Goal: Task Accomplishment & Management: Manage account settings

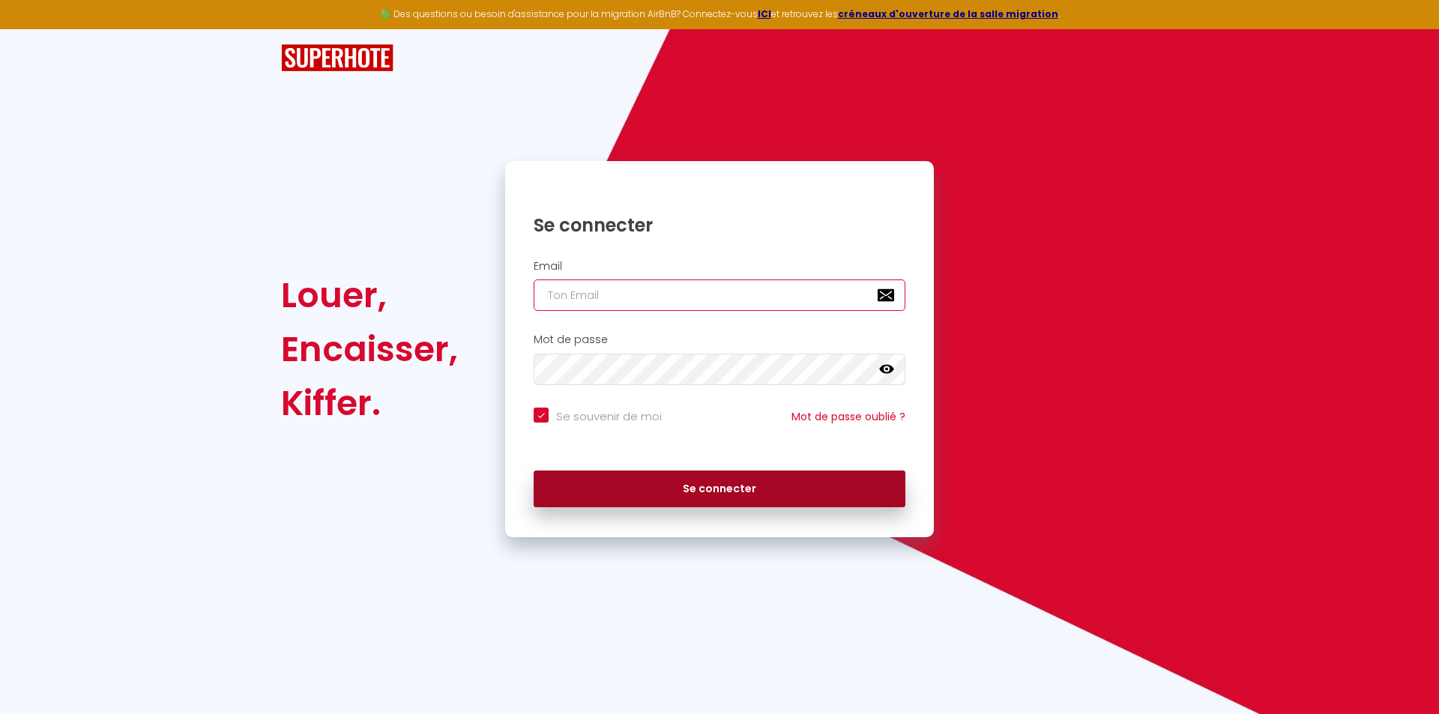
type input "[EMAIL_ADDRESS][DOMAIN_NAME]"
click at [687, 471] on button "Se connecter" at bounding box center [720, 489] width 372 height 37
checkbox input "true"
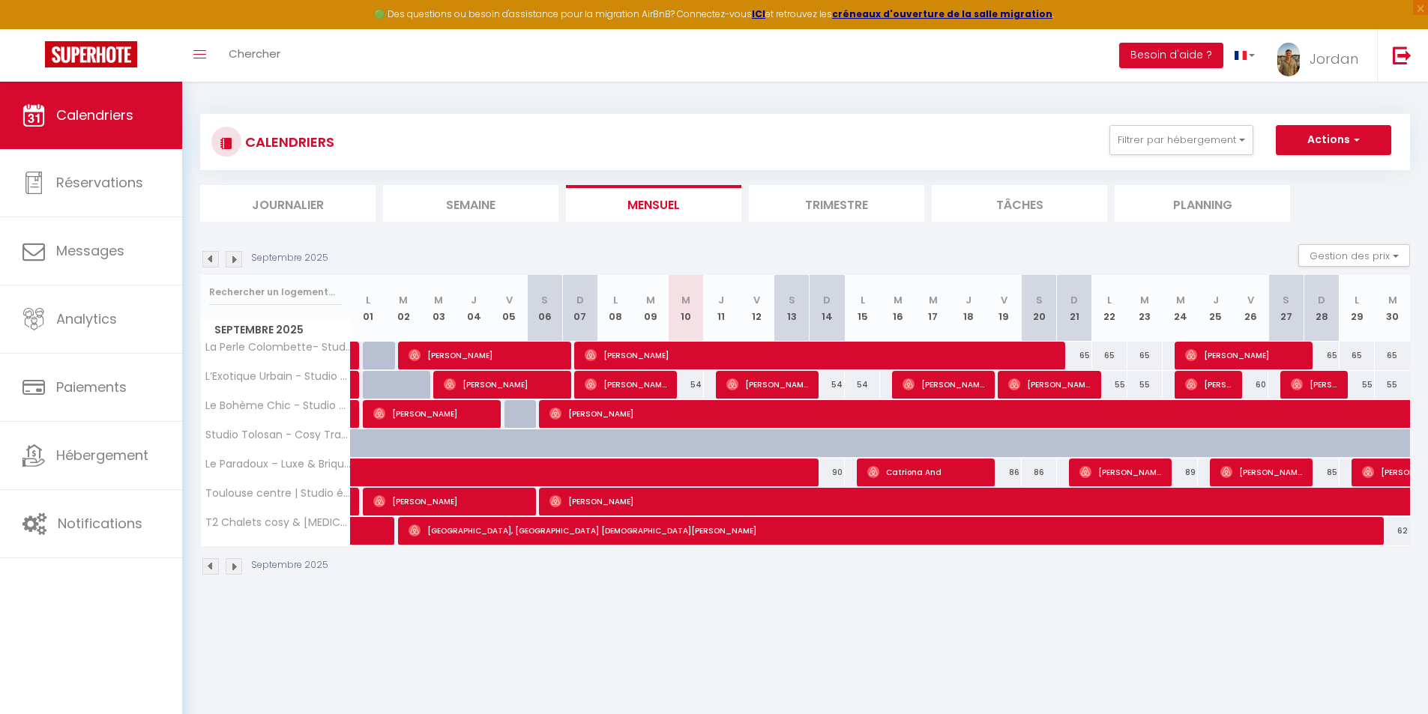
click at [238, 262] on img at bounding box center [234, 259] width 16 height 16
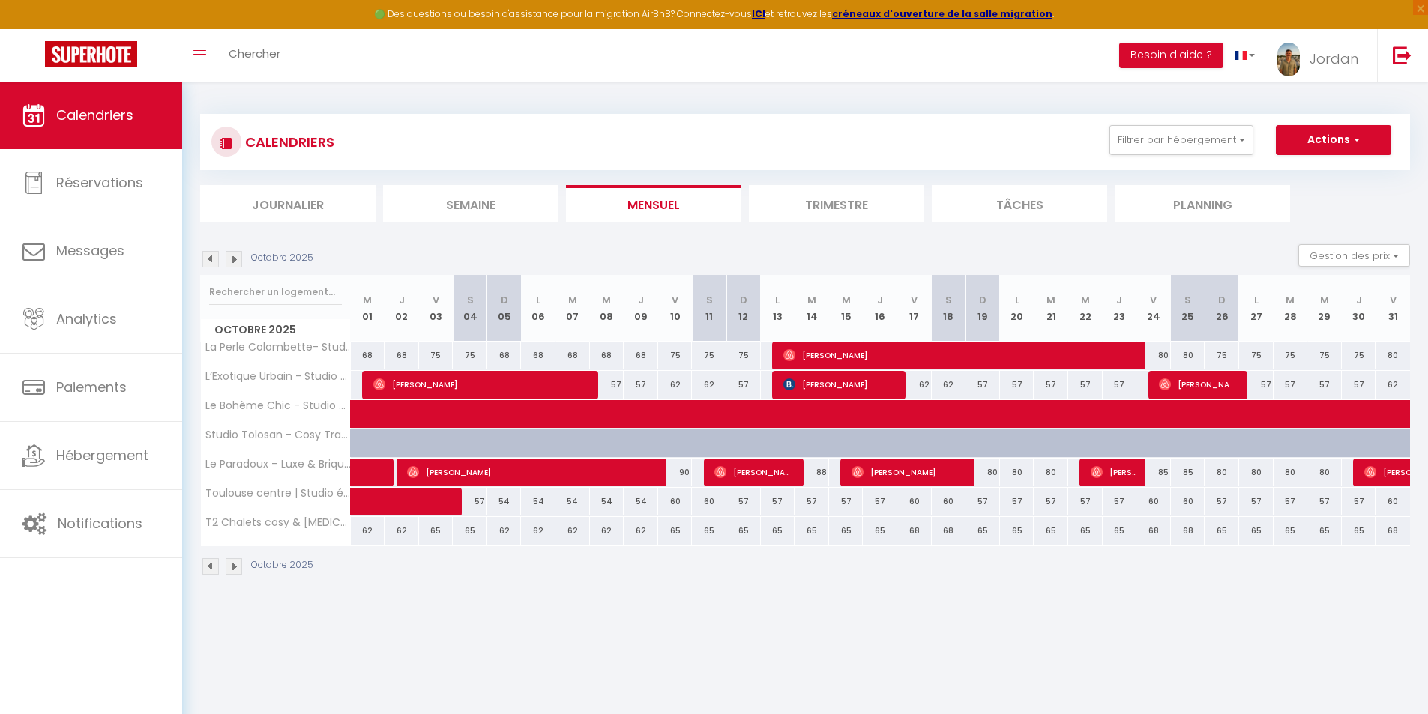
click at [232, 265] on img at bounding box center [234, 259] width 16 height 16
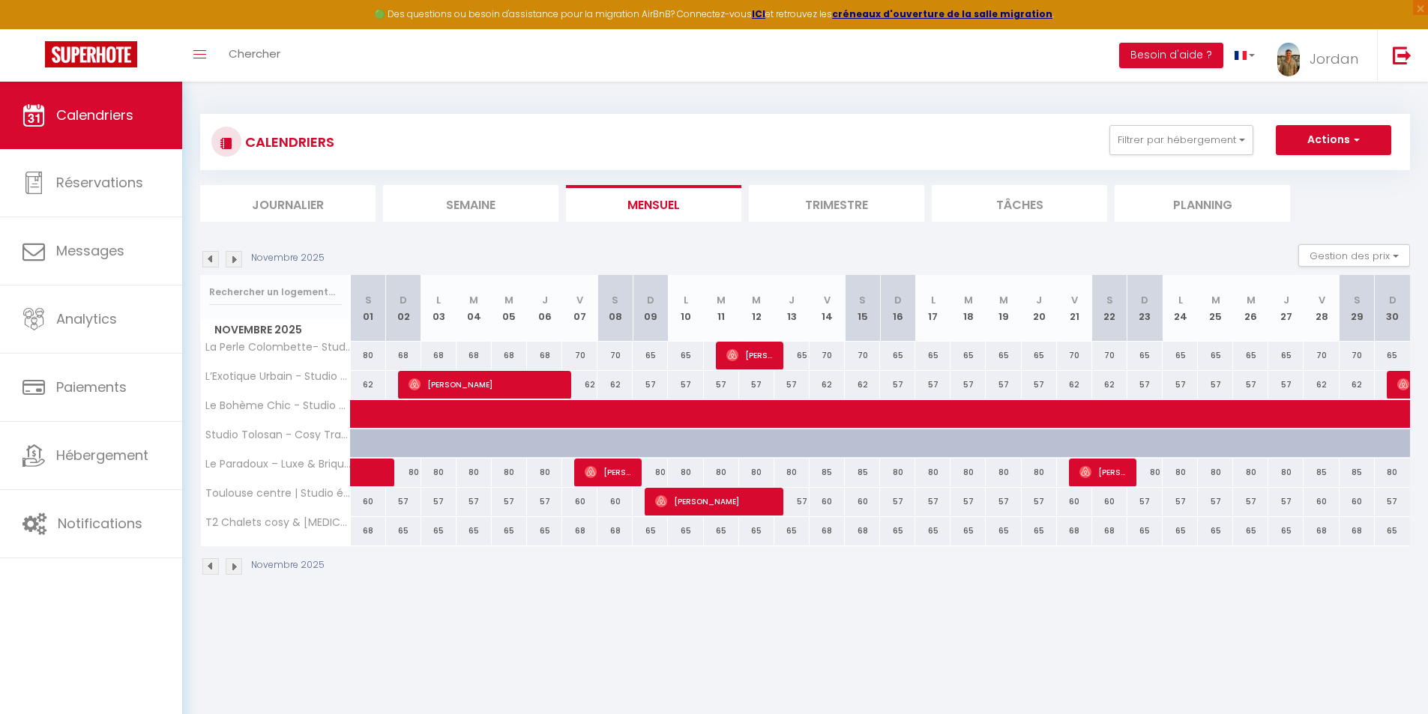
click at [211, 266] on img at bounding box center [210, 259] width 16 height 16
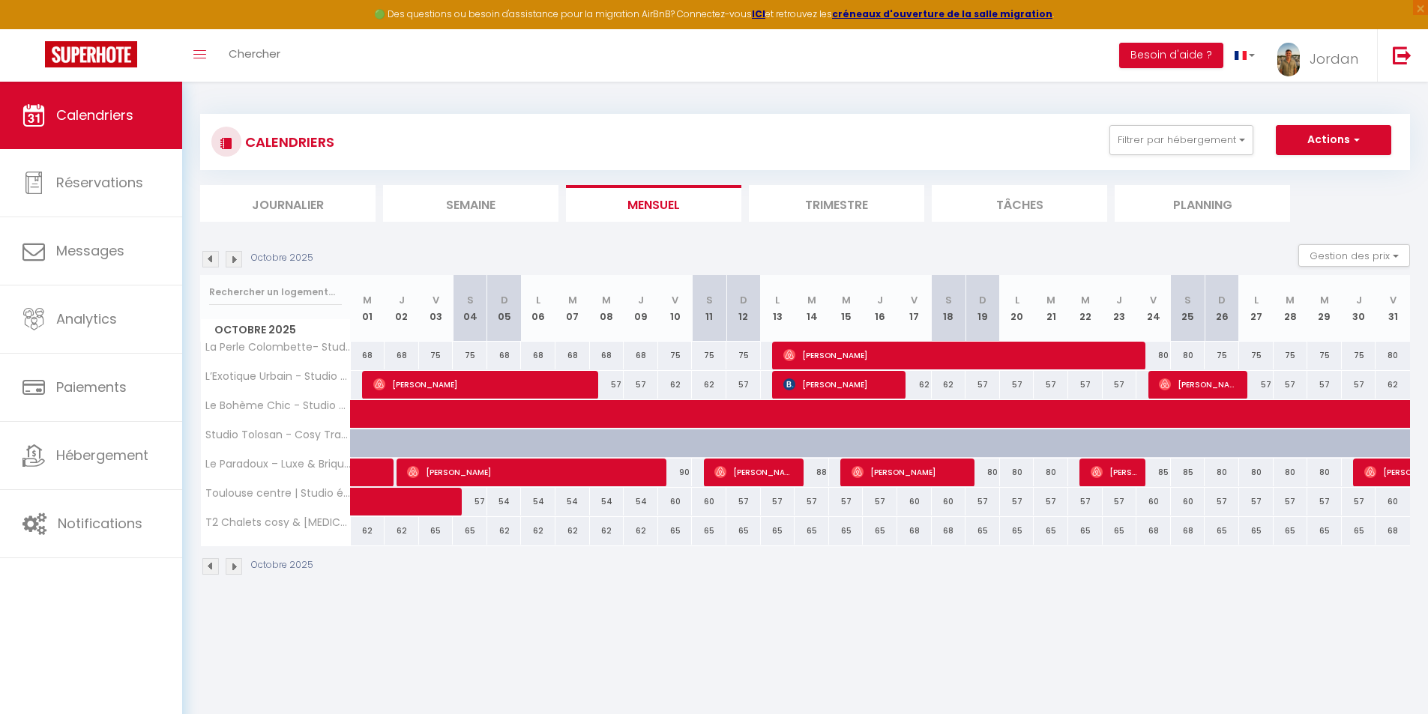
click at [211, 266] on img at bounding box center [210, 259] width 16 height 16
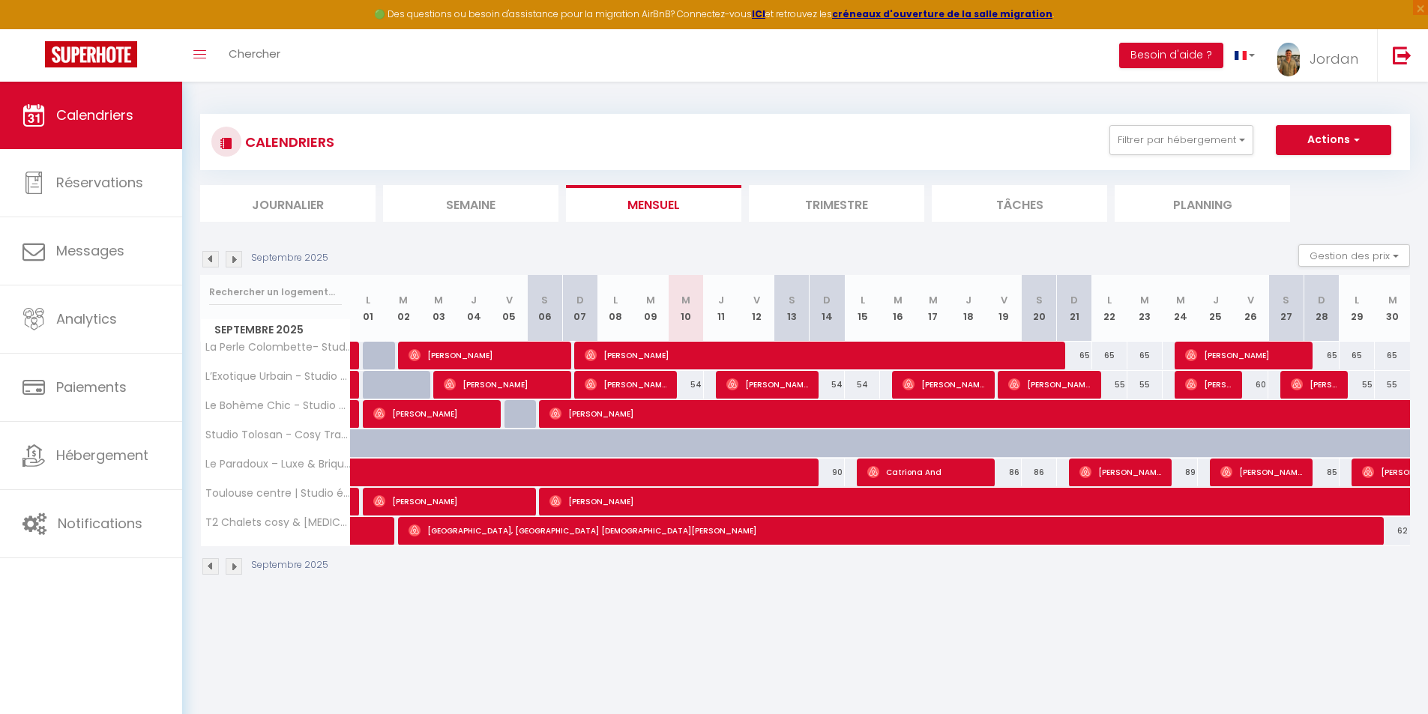
click at [229, 264] on img at bounding box center [234, 259] width 16 height 16
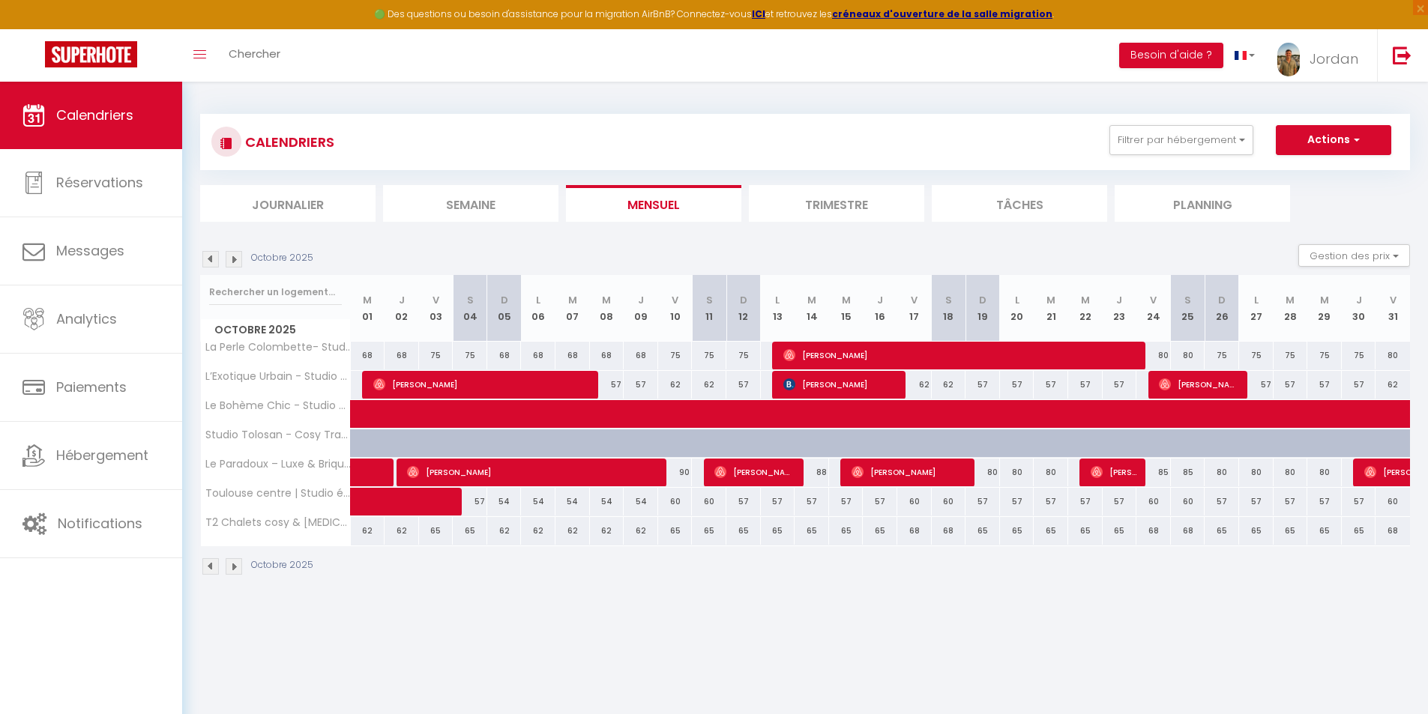
click at [480, 505] on div "57" at bounding box center [470, 502] width 34 height 28
type input "57"
type input "[DATE]"
type input "Dim 05 Octobre 2025"
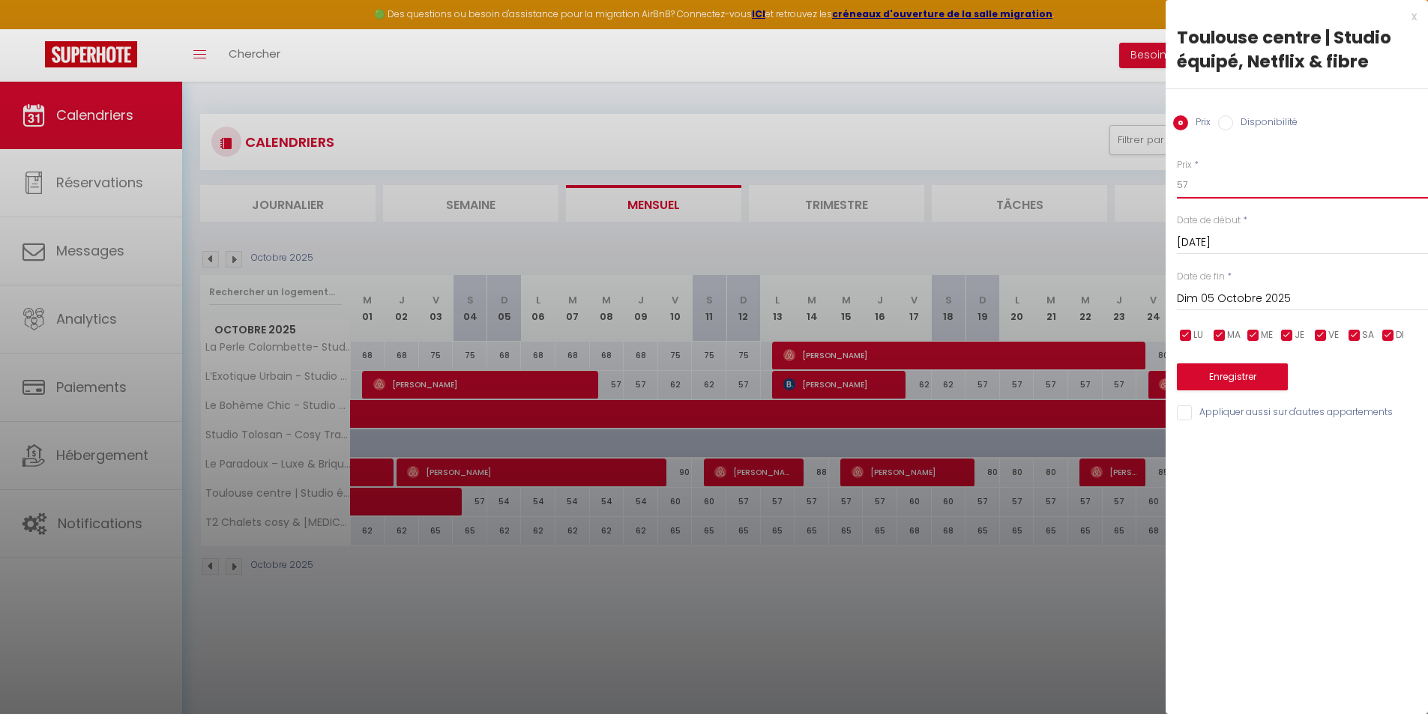
click at [1213, 185] on input "57" at bounding box center [1302, 185] width 251 height 27
type input "55"
click at [1178, 385] on button "Enregistrer" at bounding box center [1232, 377] width 111 height 27
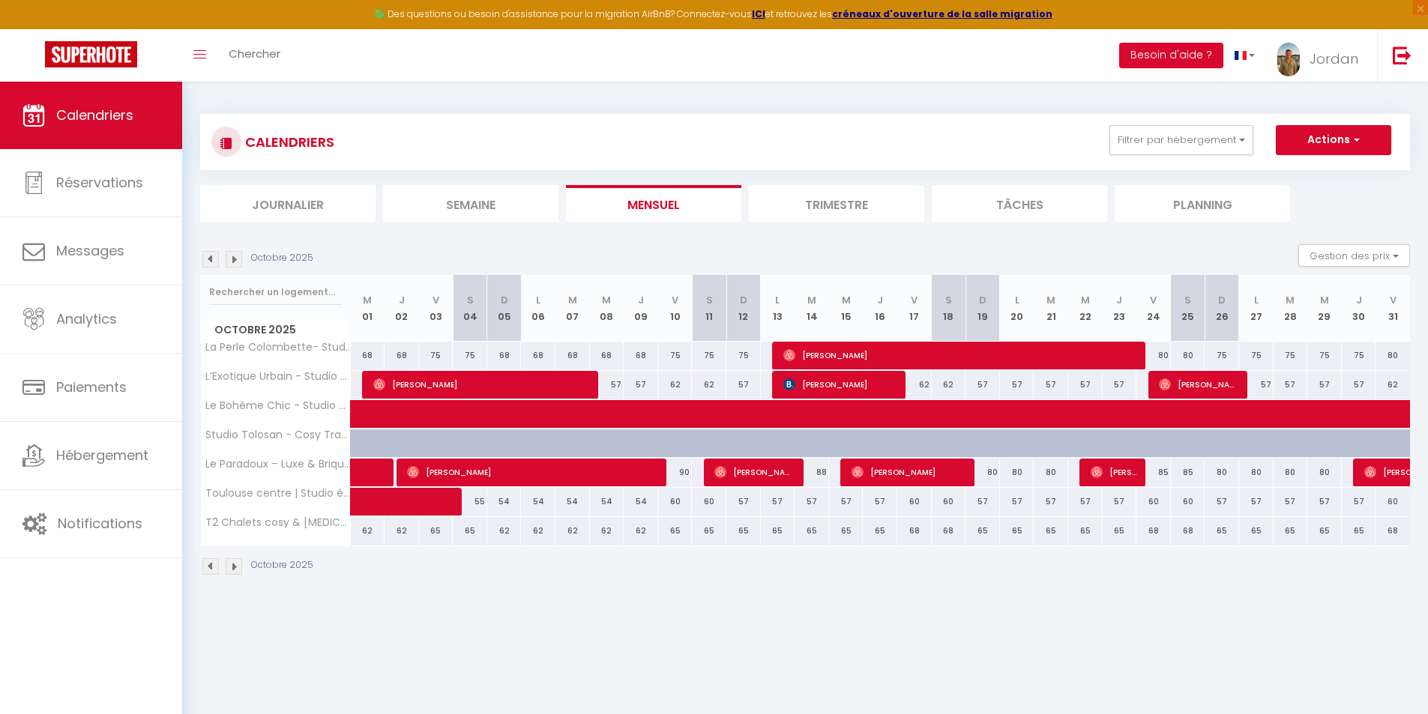
click at [674, 503] on div "60" at bounding box center [675, 502] width 34 height 28
type input "60"
type input "Ven 10 Octobre 2025"
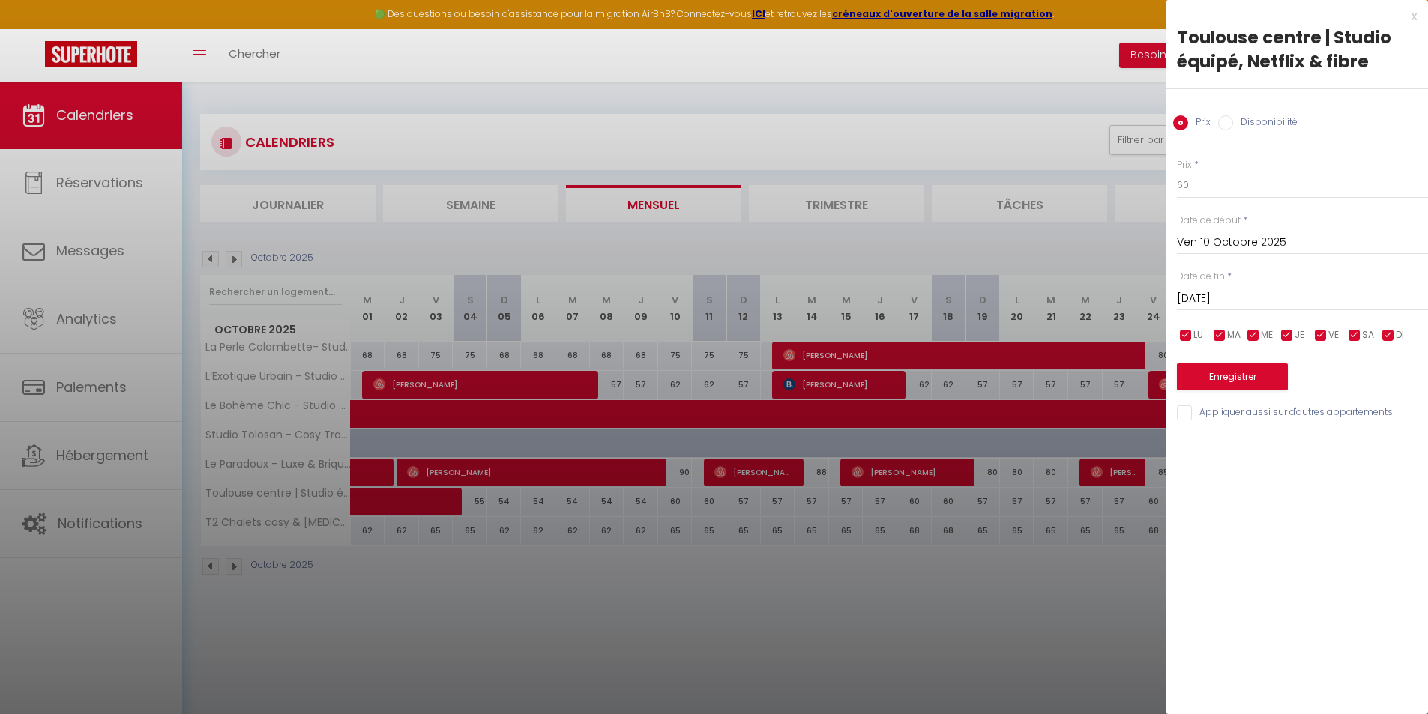
click at [1206, 305] on input "[DATE]" at bounding box center [1302, 298] width 251 height 19
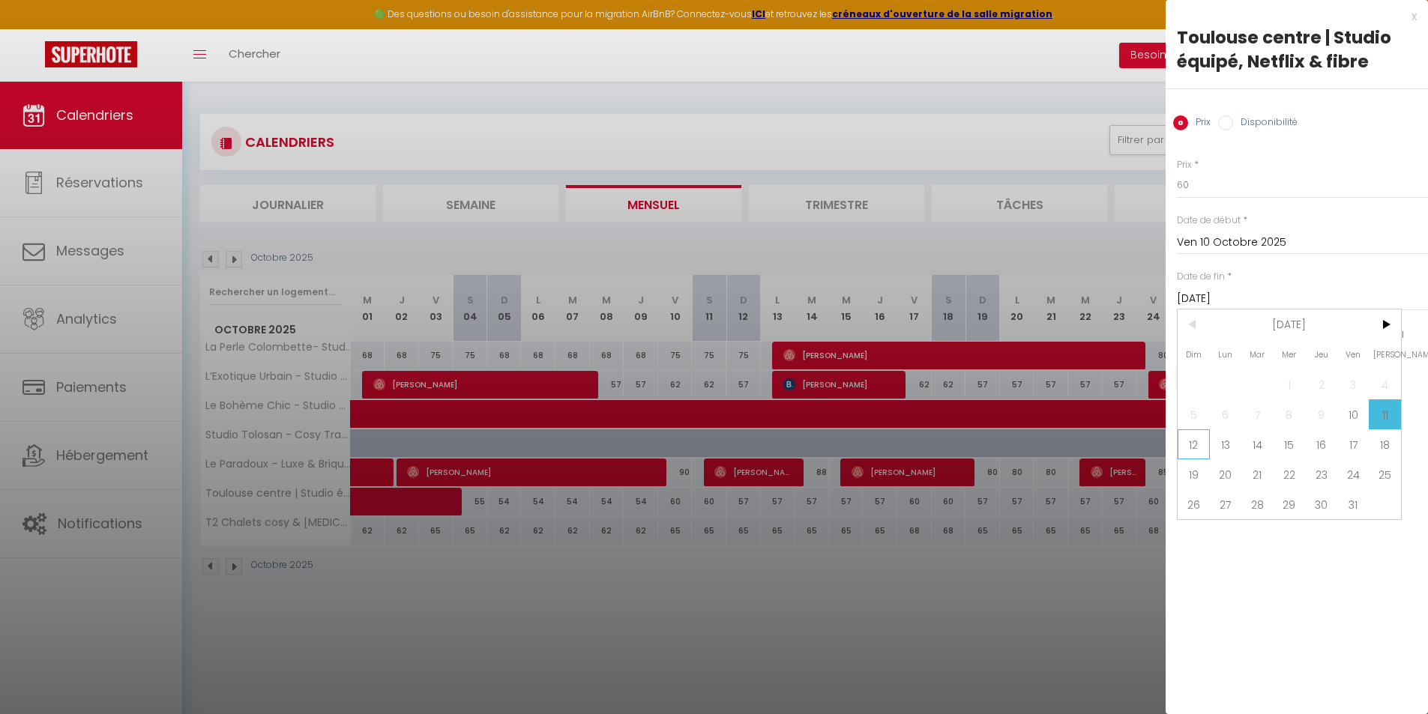
click at [1198, 453] on span "12" at bounding box center [1194, 444] width 32 height 30
type input "Dim 12 Octobre 2025"
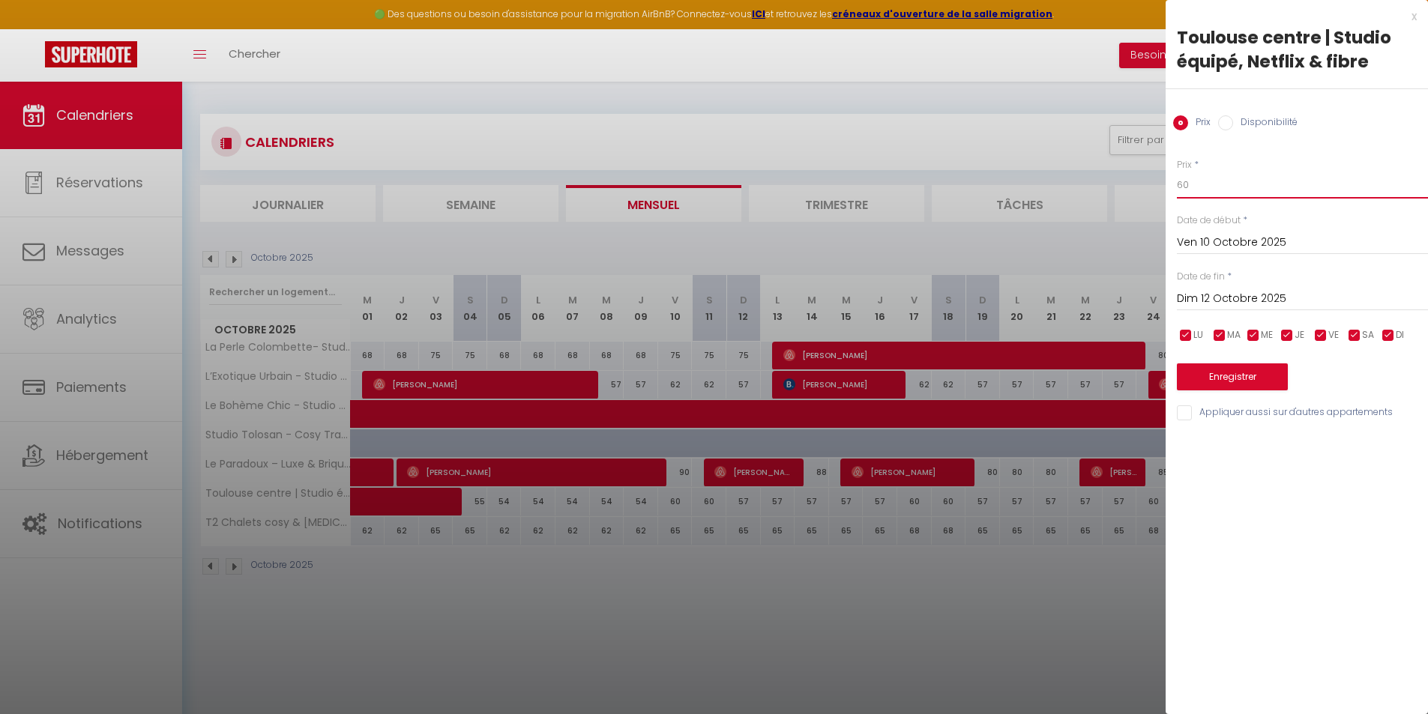
click at [1211, 194] on input "60" at bounding box center [1302, 185] width 251 height 27
type input "6"
type input "58"
click at [1235, 379] on button "Enregistrer" at bounding box center [1232, 377] width 111 height 27
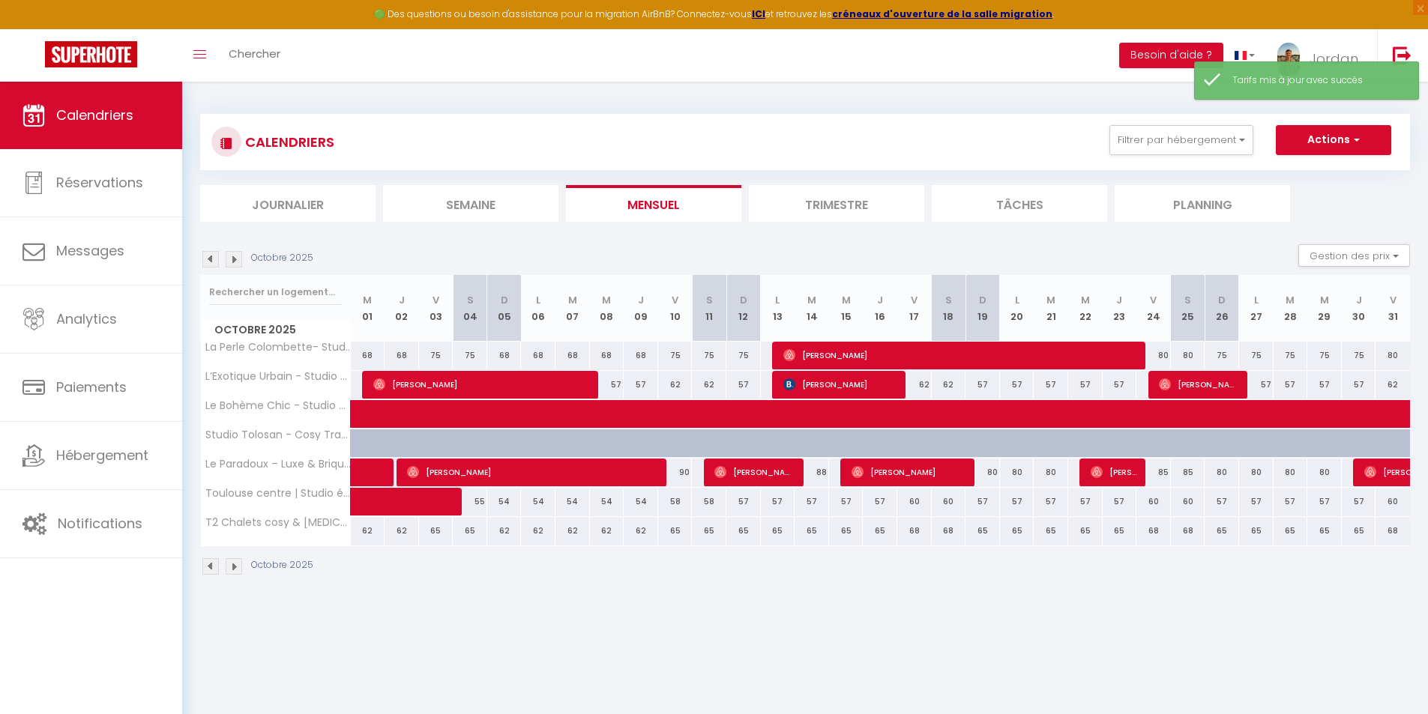
click at [675, 501] on div "58" at bounding box center [675, 502] width 34 height 28
type input "58"
type input "Ven 10 Octobre 2025"
type input "[DATE]"
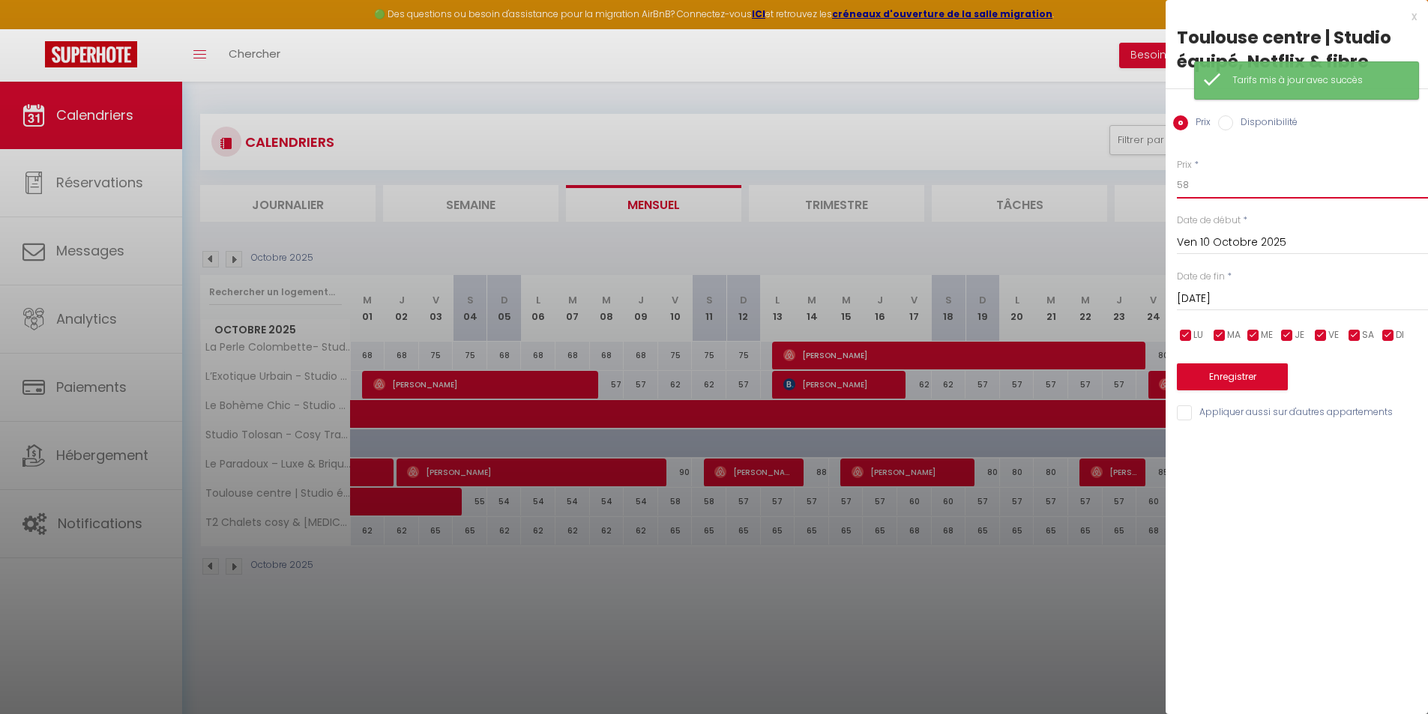
click at [1193, 184] on input "58" at bounding box center [1302, 185] width 251 height 27
type input "56"
click at [1218, 308] on input "[DATE]" at bounding box center [1302, 298] width 251 height 19
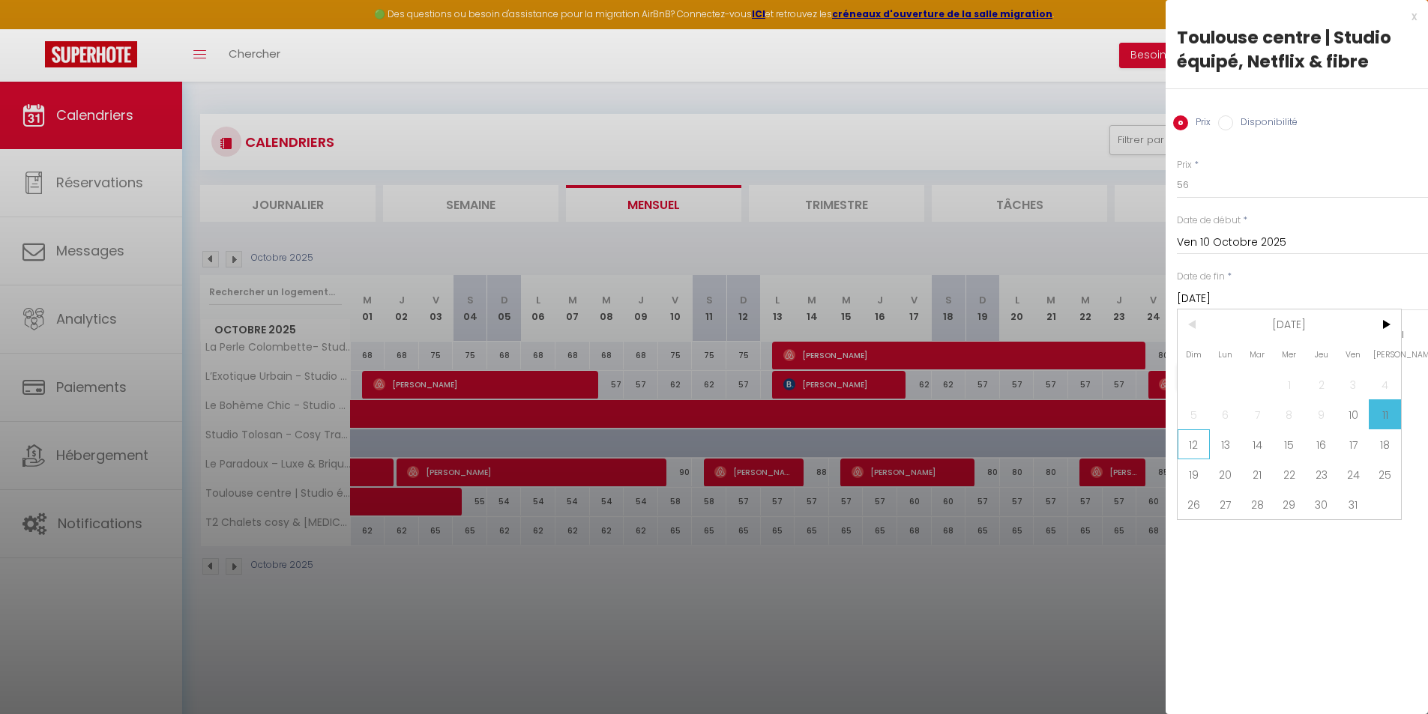
click at [1187, 441] on span "12" at bounding box center [1194, 444] width 32 height 30
type input "Dim 12 Octobre 2025"
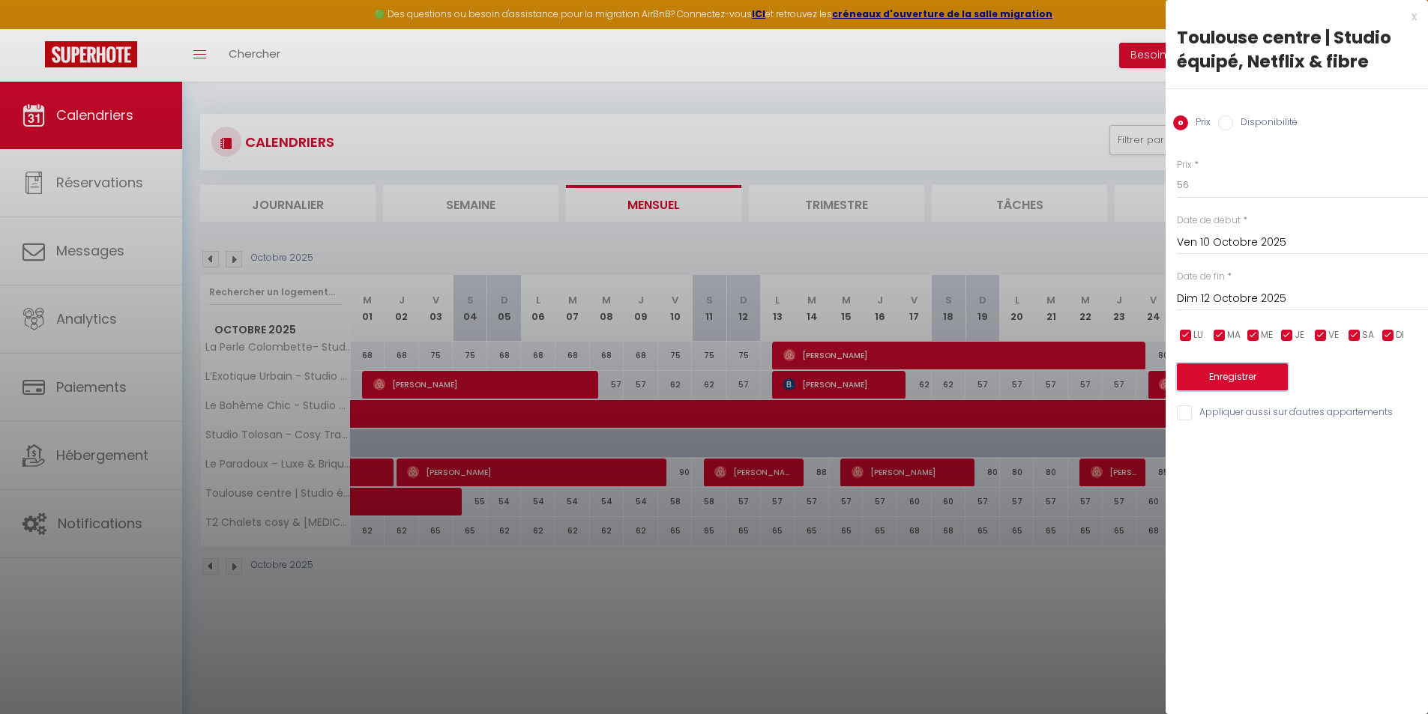
click at [1224, 385] on button "Enregistrer" at bounding box center [1232, 377] width 111 height 27
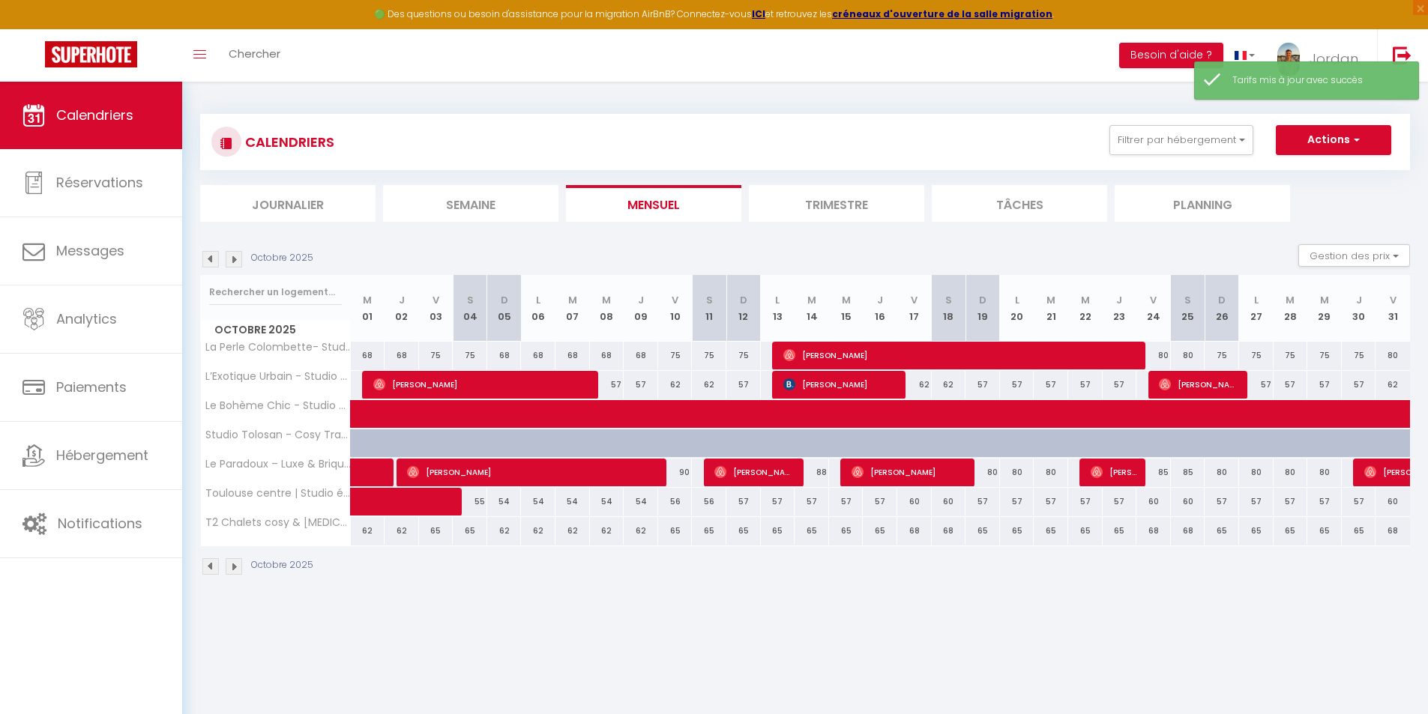
click at [743, 501] on div "57" at bounding box center [743, 502] width 34 height 28
type input "57"
type input "Dim 12 Octobre 2025"
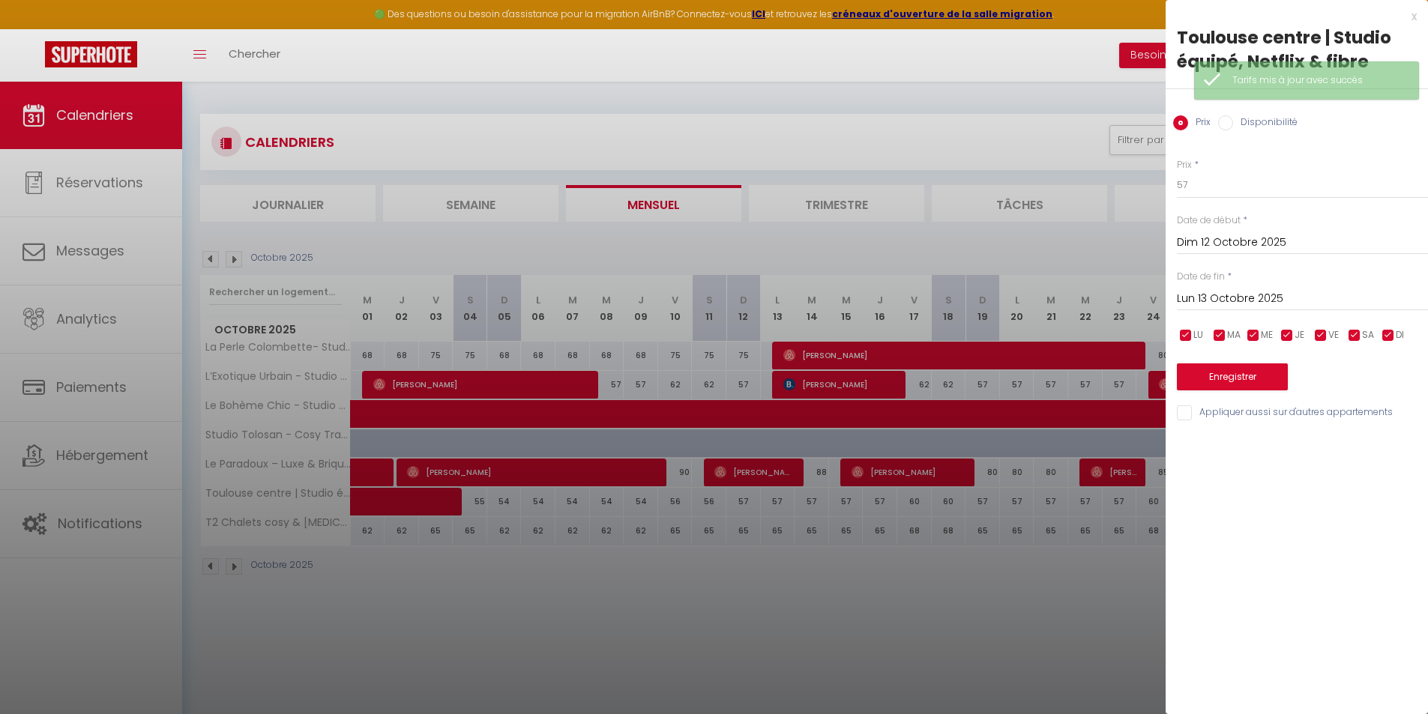
click at [1203, 293] on input "Lun 13 Octobre 2025" at bounding box center [1302, 298] width 251 height 19
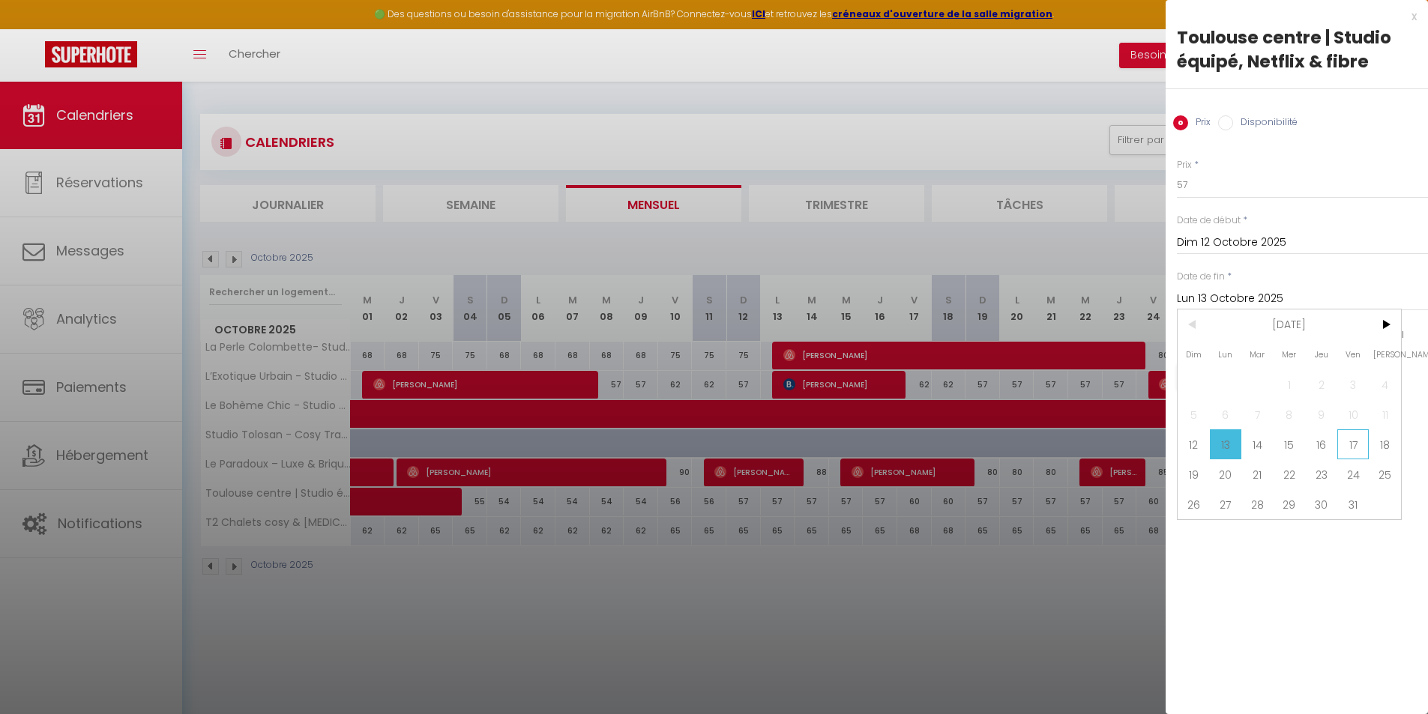
click at [1342, 446] on span "17" at bounding box center [1353, 444] width 32 height 30
type input "Ven 17 Octobre 2025"
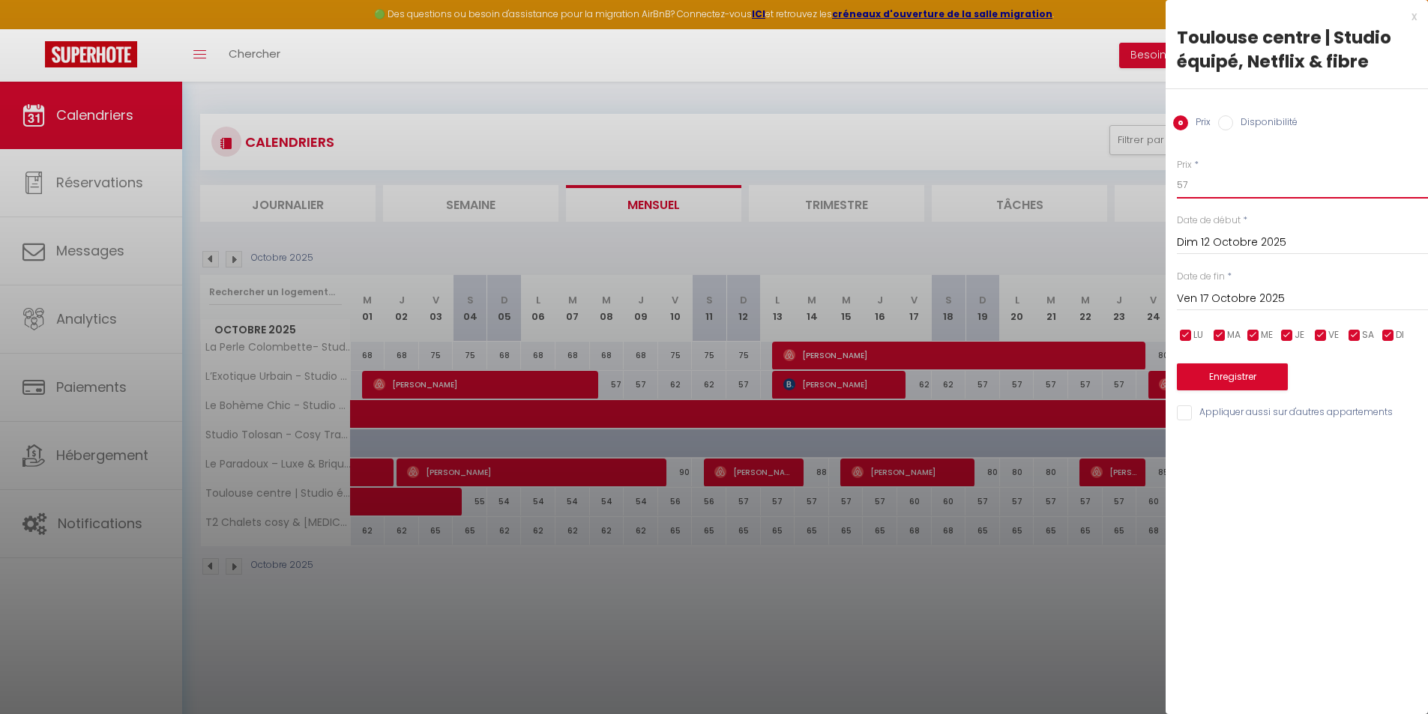
click at [1249, 193] on input "57" at bounding box center [1302, 185] width 251 height 27
type input "54"
click at [1250, 364] on button "Enregistrer" at bounding box center [1232, 377] width 111 height 27
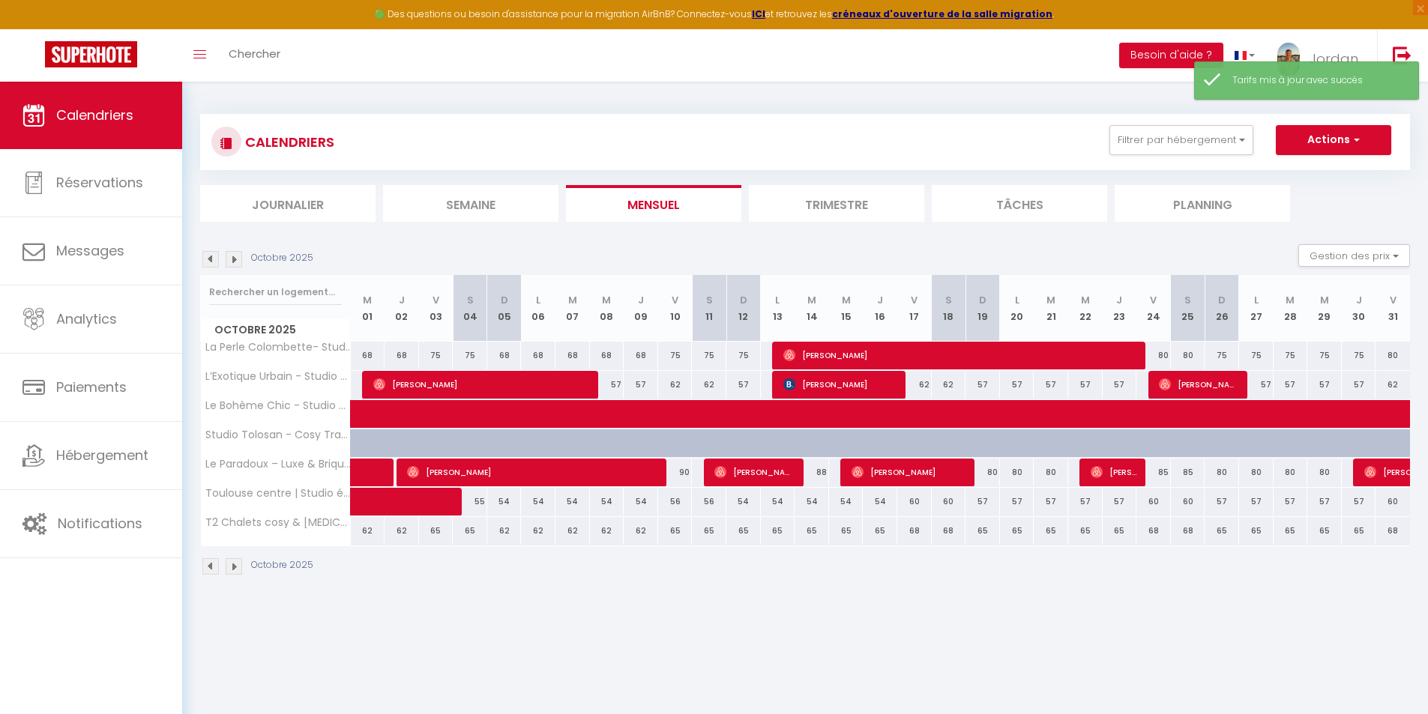
click at [915, 501] on div "60" at bounding box center [914, 502] width 34 height 28
type input "60"
type input "Ven 17 Octobre 2025"
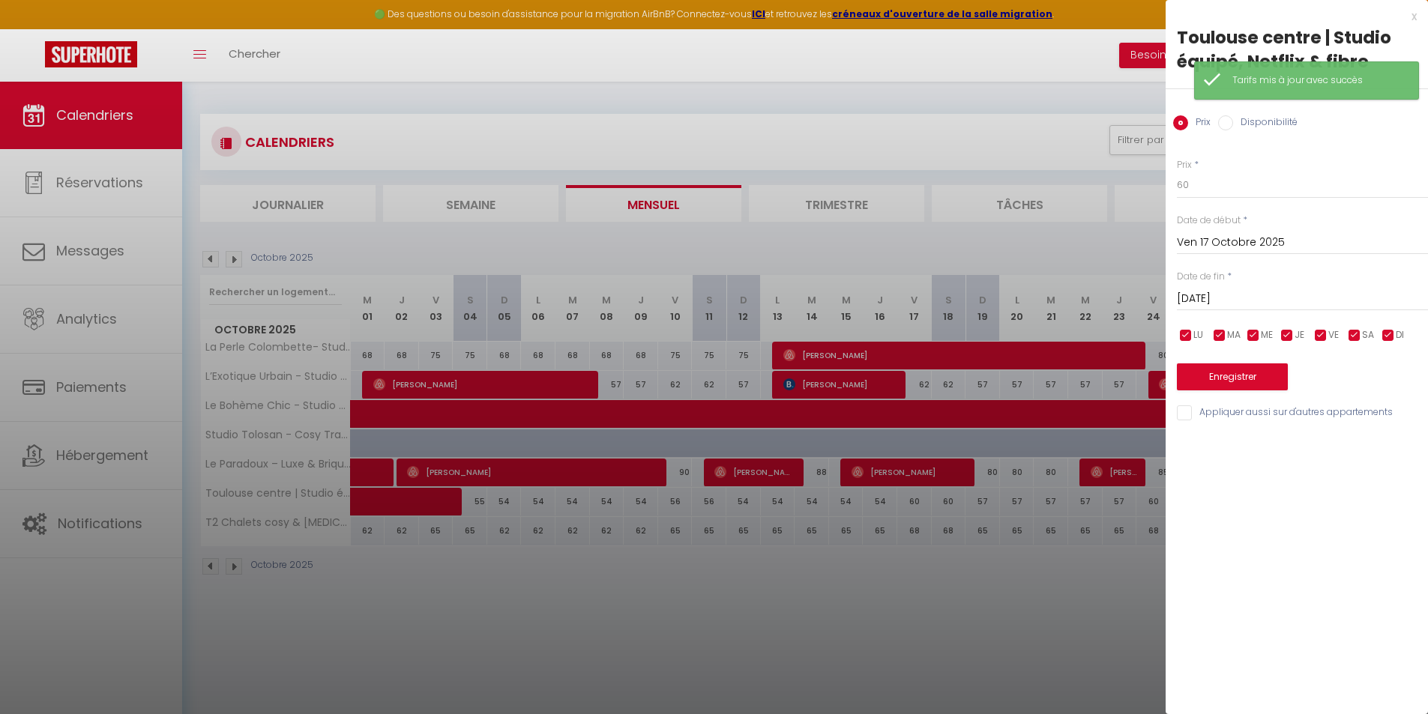
click at [1195, 294] on input "[DATE]" at bounding box center [1302, 298] width 251 height 19
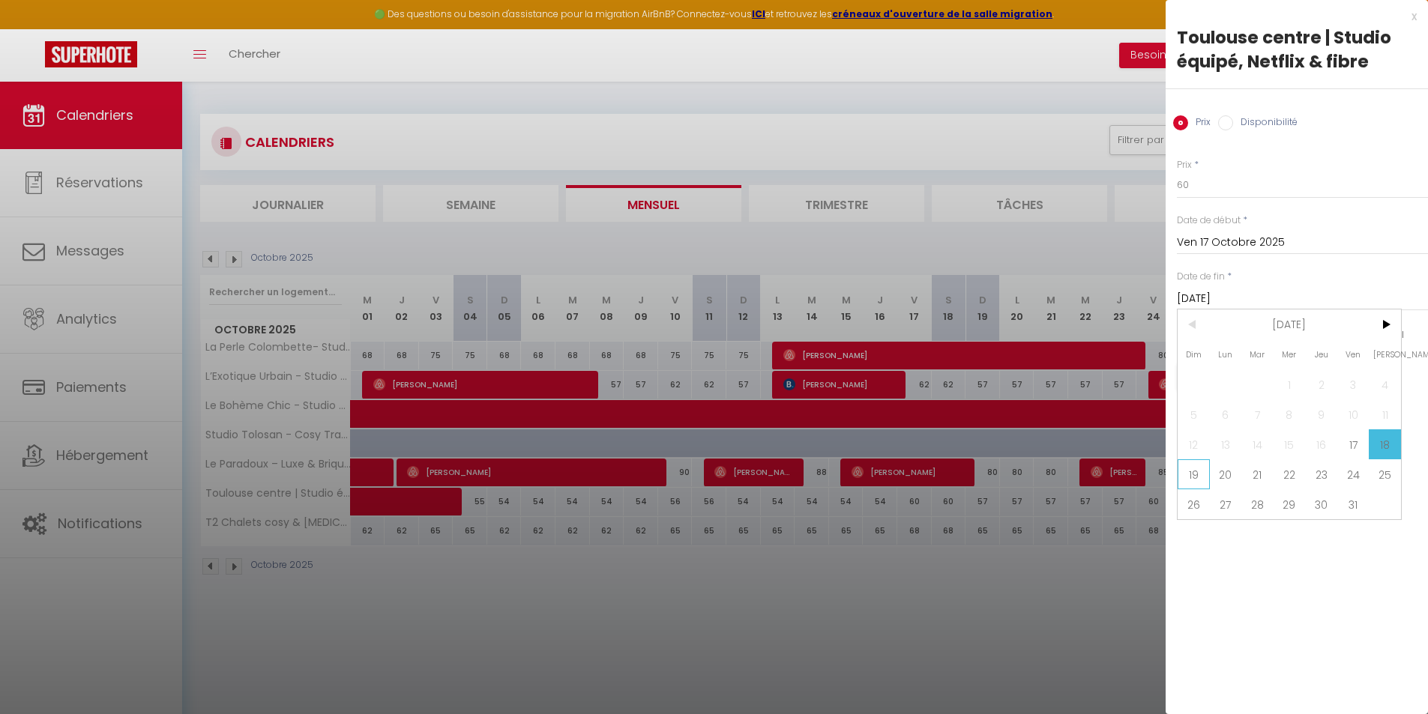
click at [1195, 470] on span "19" at bounding box center [1194, 474] width 32 height 30
type input "Dim 19 Octobre 2025"
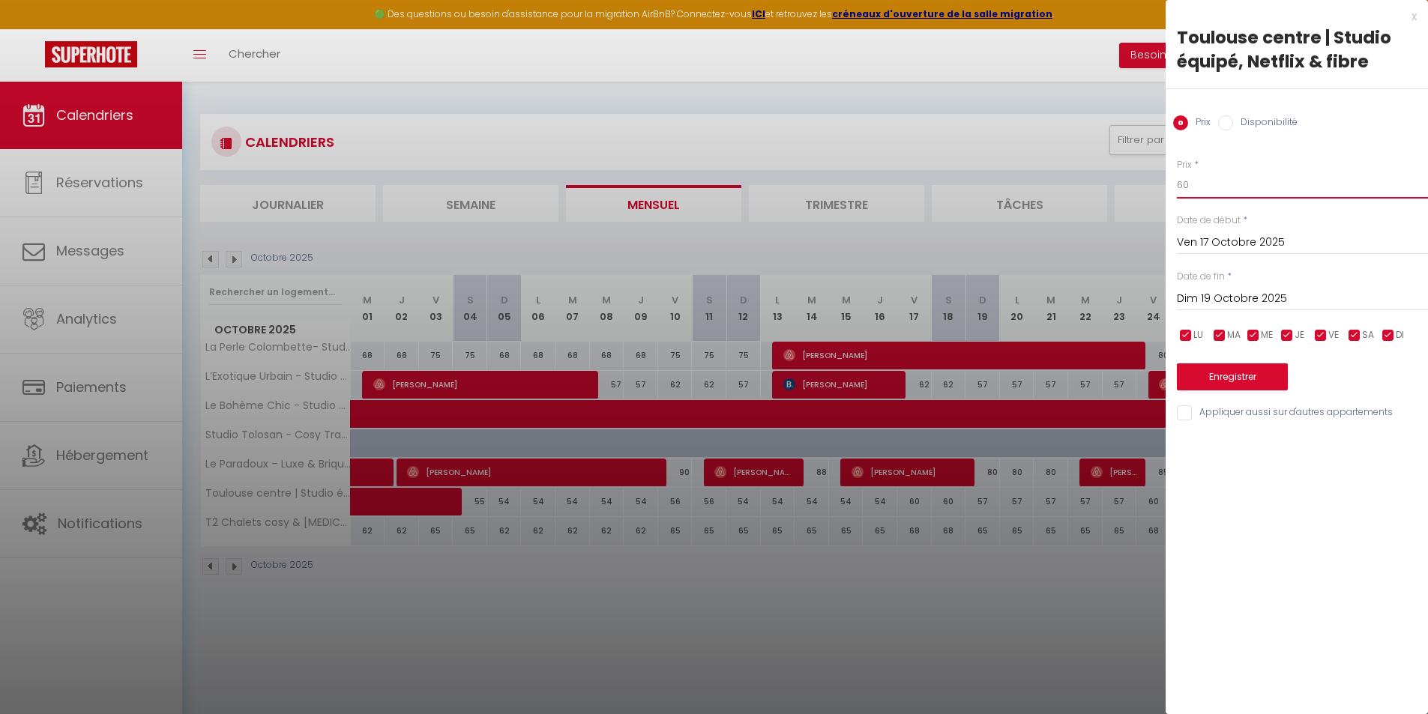
click at [1224, 183] on input "60" at bounding box center [1302, 185] width 251 height 27
type input "6"
type input "56"
click at [1230, 388] on button "Enregistrer" at bounding box center [1232, 377] width 111 height 27
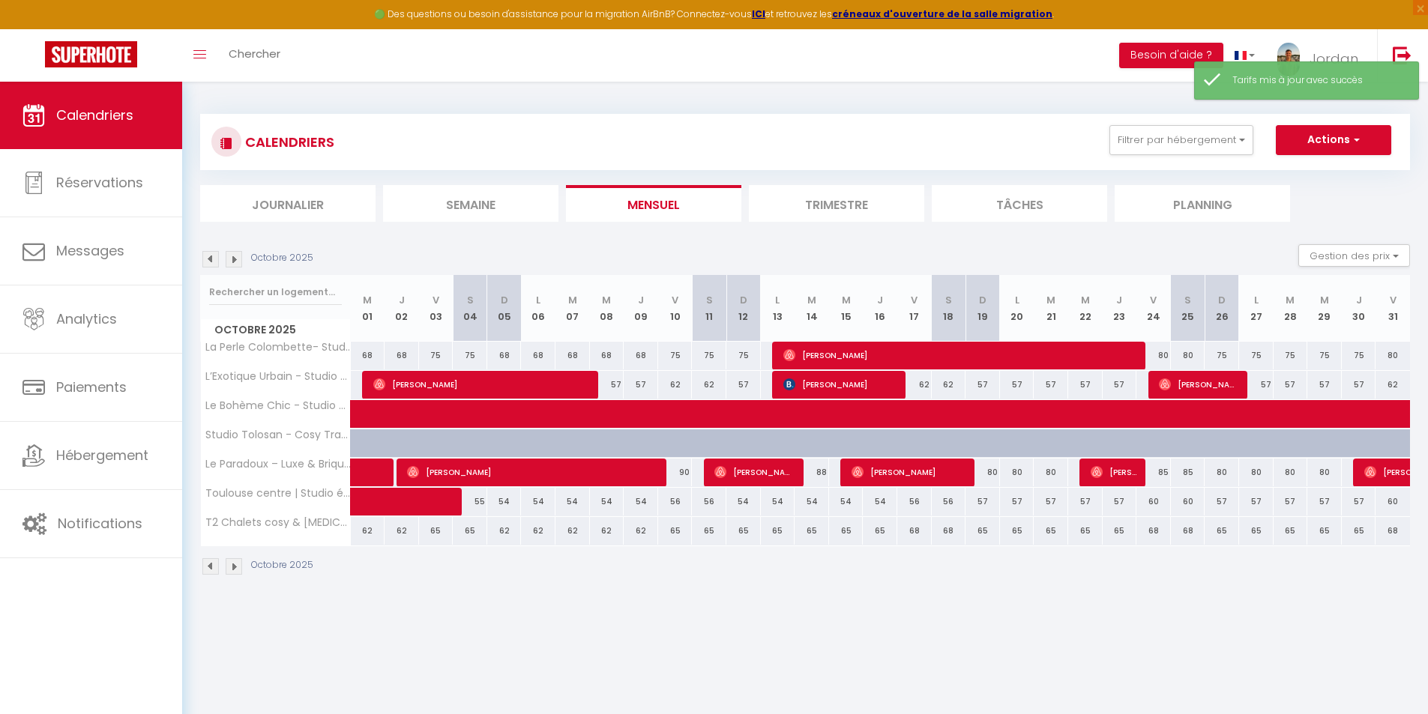
click at [981, 502] on div "57" at bounding box center [982, 502] width 34 height 28
type input "57"
type input "Dim 19 Octobre 2025"
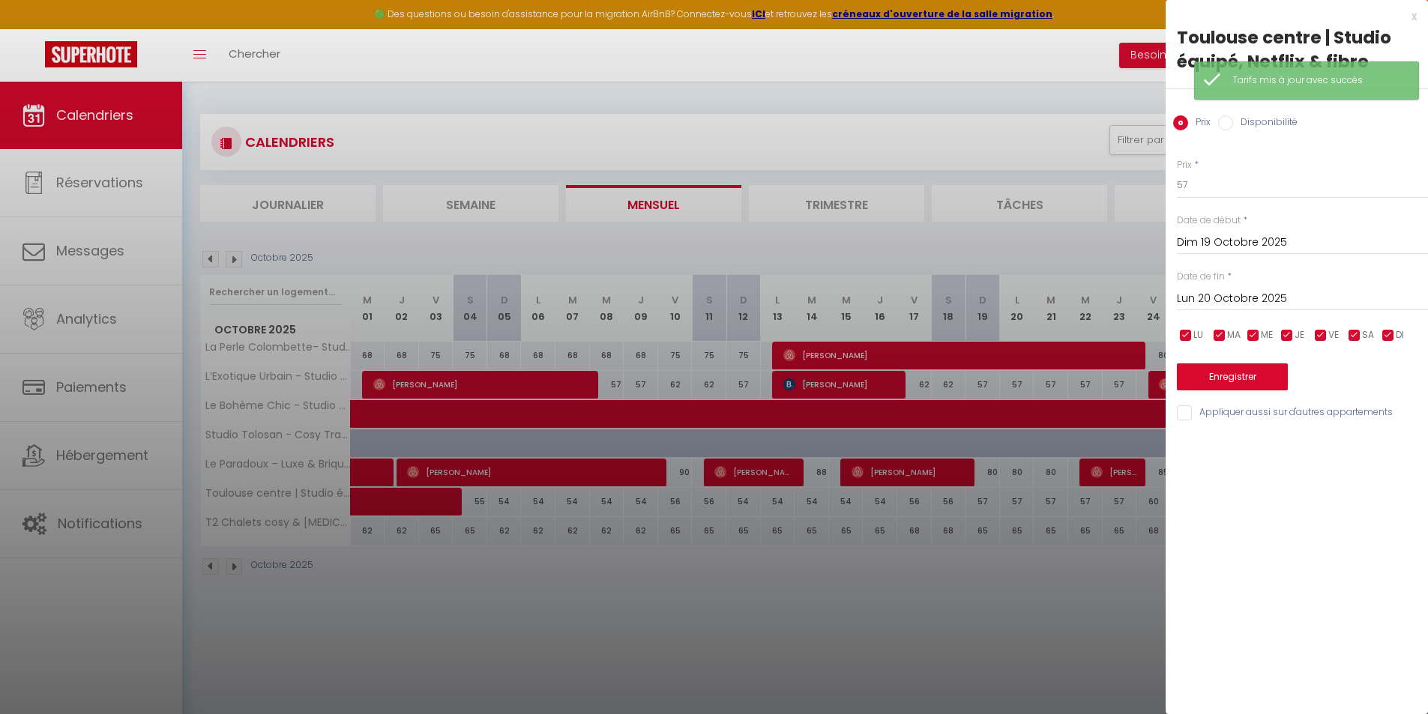
click at [1244, 289] on input "Lun 20 Octobre 2025" at bounding box center [1302, 298] width 251 height 19
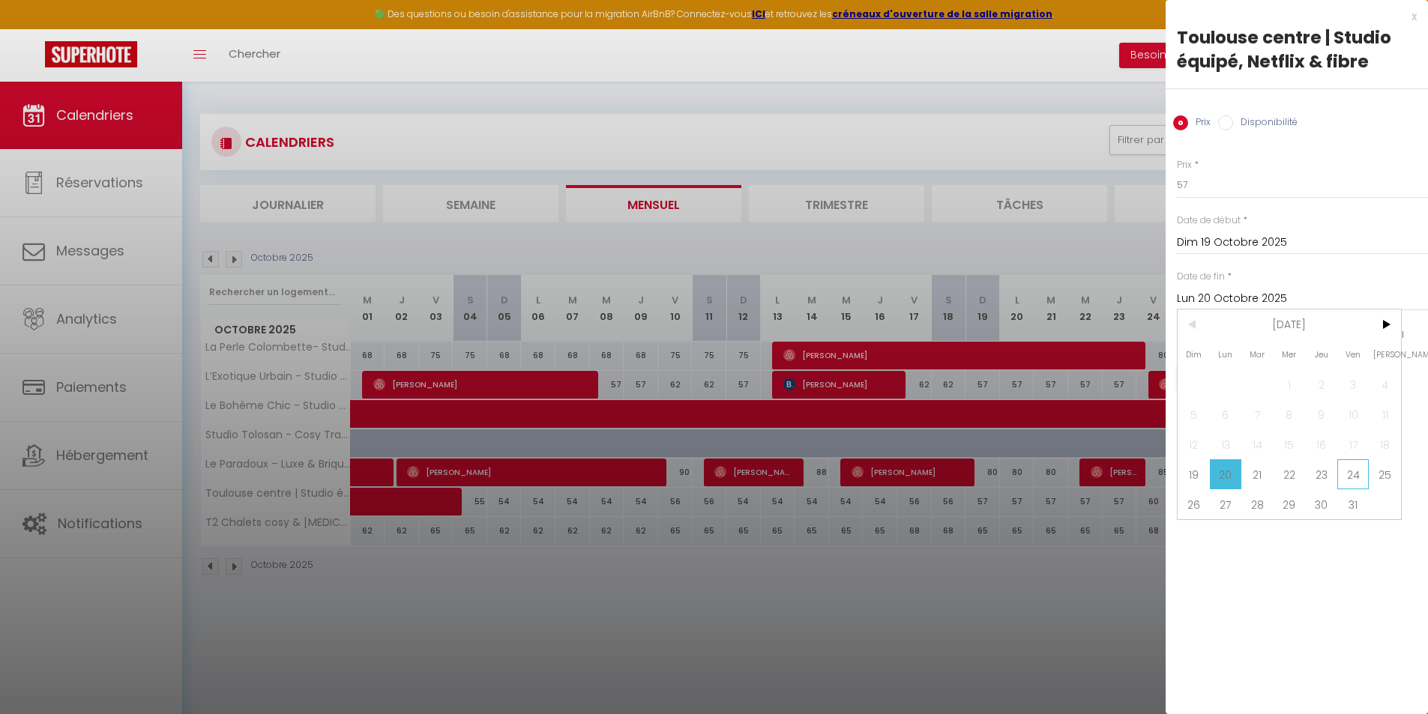
click at [1345, 467] on span "24" at bounding box center [1353, 474] width 32 height 30
type input "Ven 24 Octobre 2025"
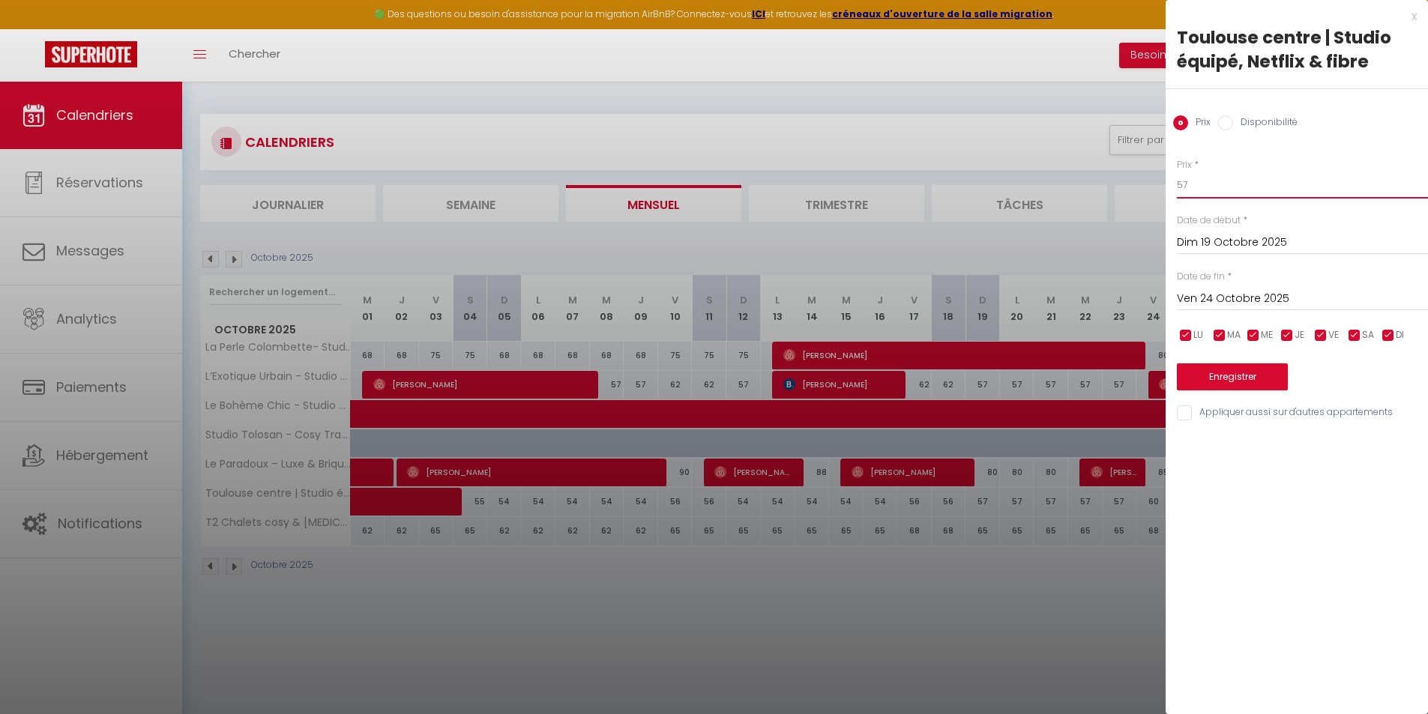
click at [1199, 181] on input "57" at bounding box center [1302, 185] width 251 height 27
type input "54"
click at [1252, 368] on button "Enregistrer" at bounding box center [1232, 377] width 111 height 27
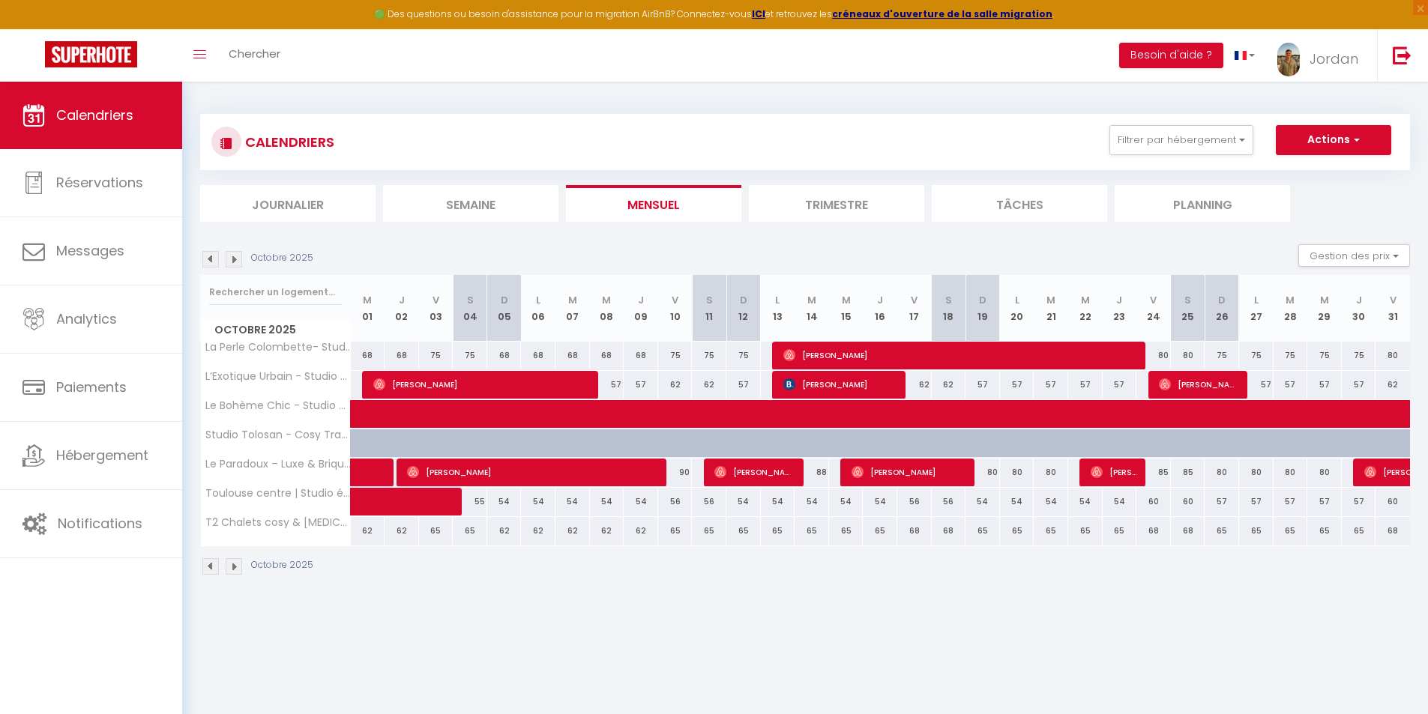
click at [366, 531] on div "62" at bounding box center [368, 531] width 34 height 28
type input "62"
type input "Mer 01 Octobre 2025"
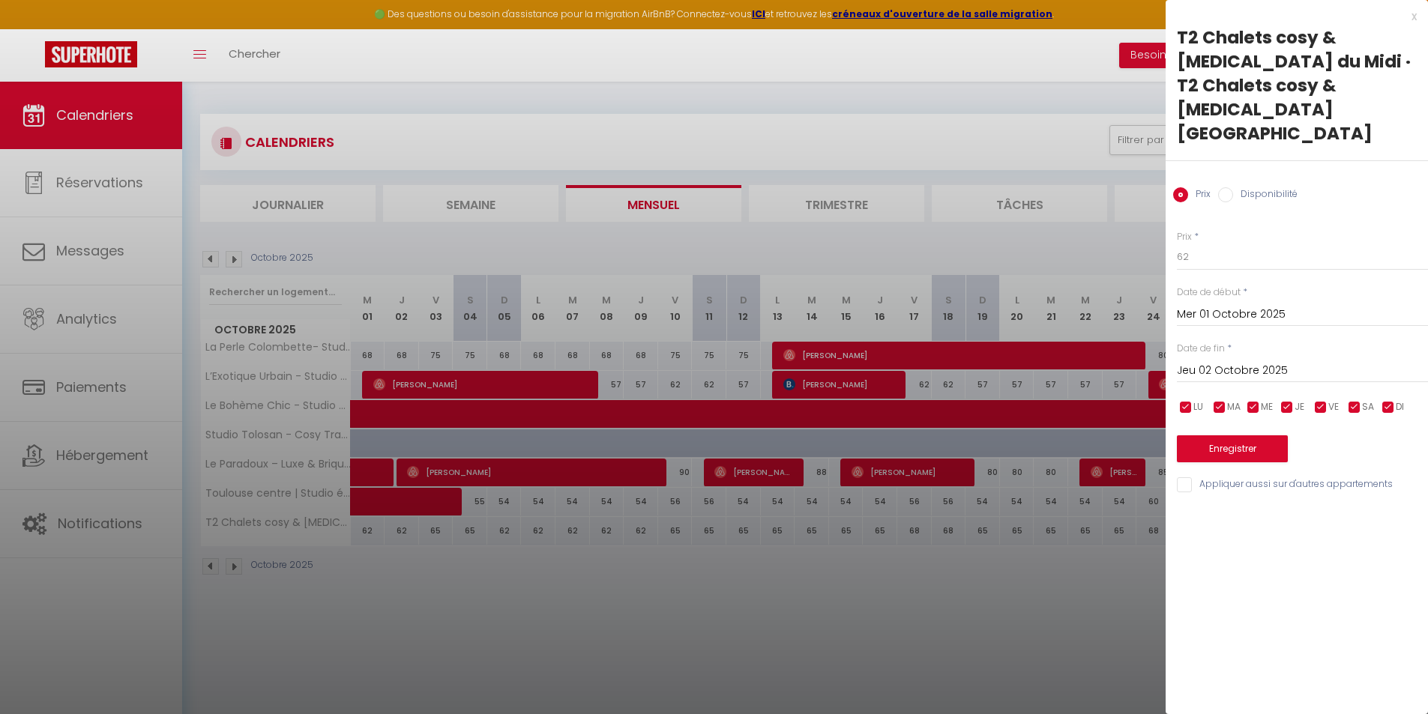
click at [1206, 361] on input "Jeu 02 Octobre 2025" at bounding box center [1302, 370] width 251 height 19
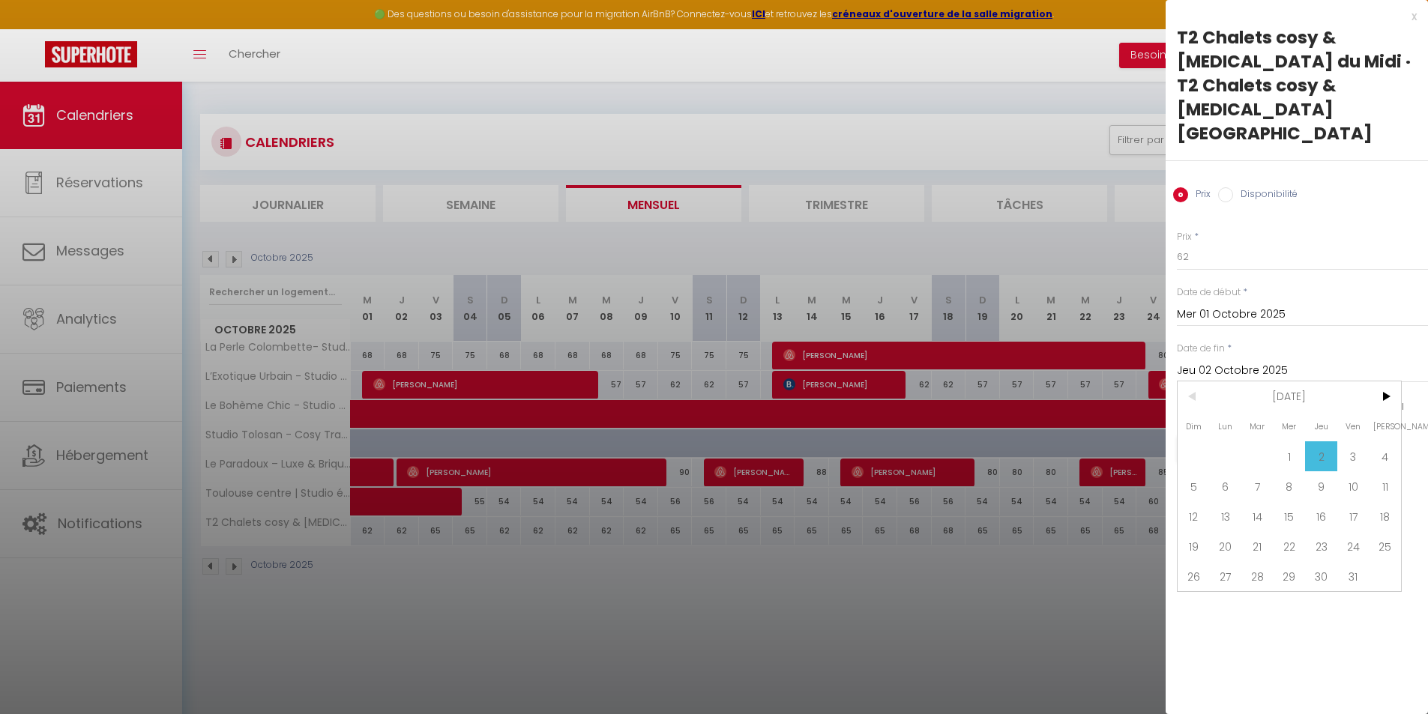
click at [1352, 441] on span "3" at bounding box center [1353, 456] width 32 height 30
type input "Ven 03 Octobre 2025"
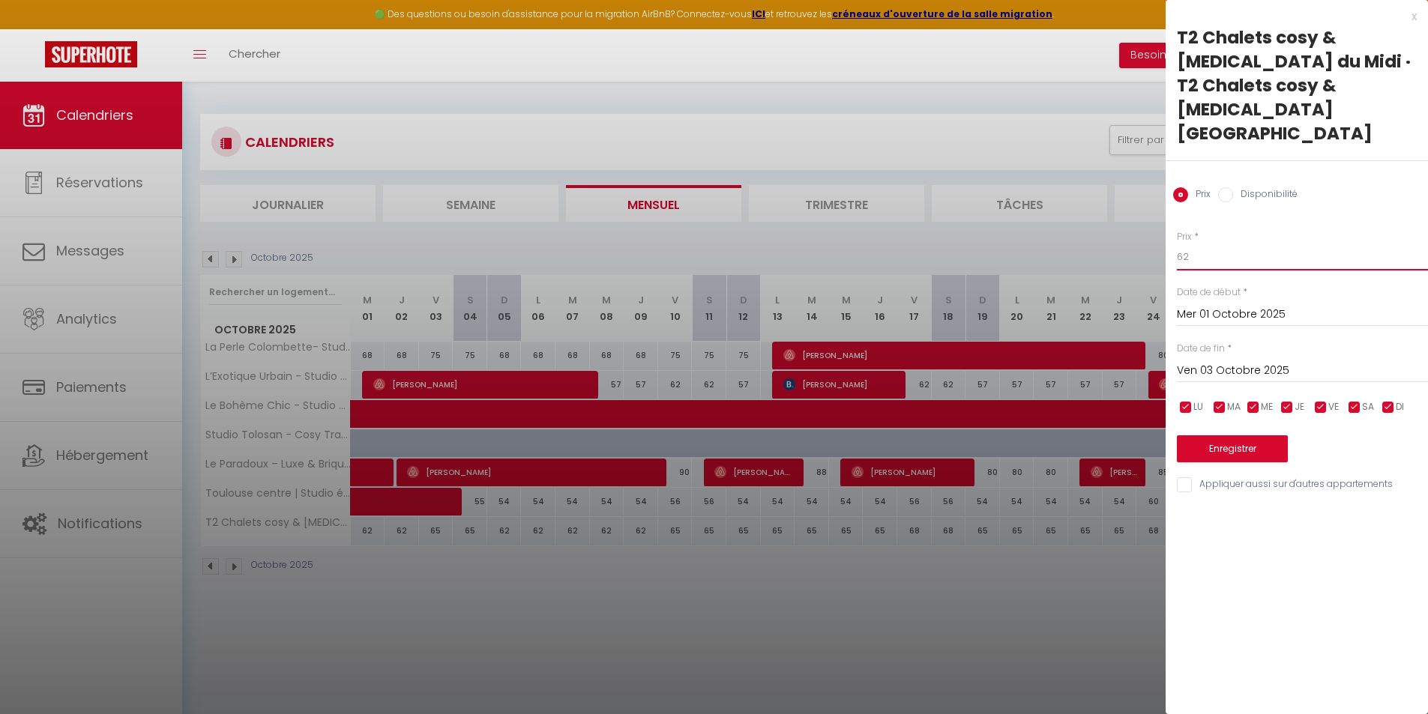
click at [1225, 244] on input "62" at bounding box center [1302, 257] width 251 height 27
type input "60"
click at [1250, 417] on div "Enregistrer" at bounding box center [1302, 440] width 251 height 46
click at [1247, 435] on button "Enregistrer" at bounding box center [1232, 448] width 111 height 27
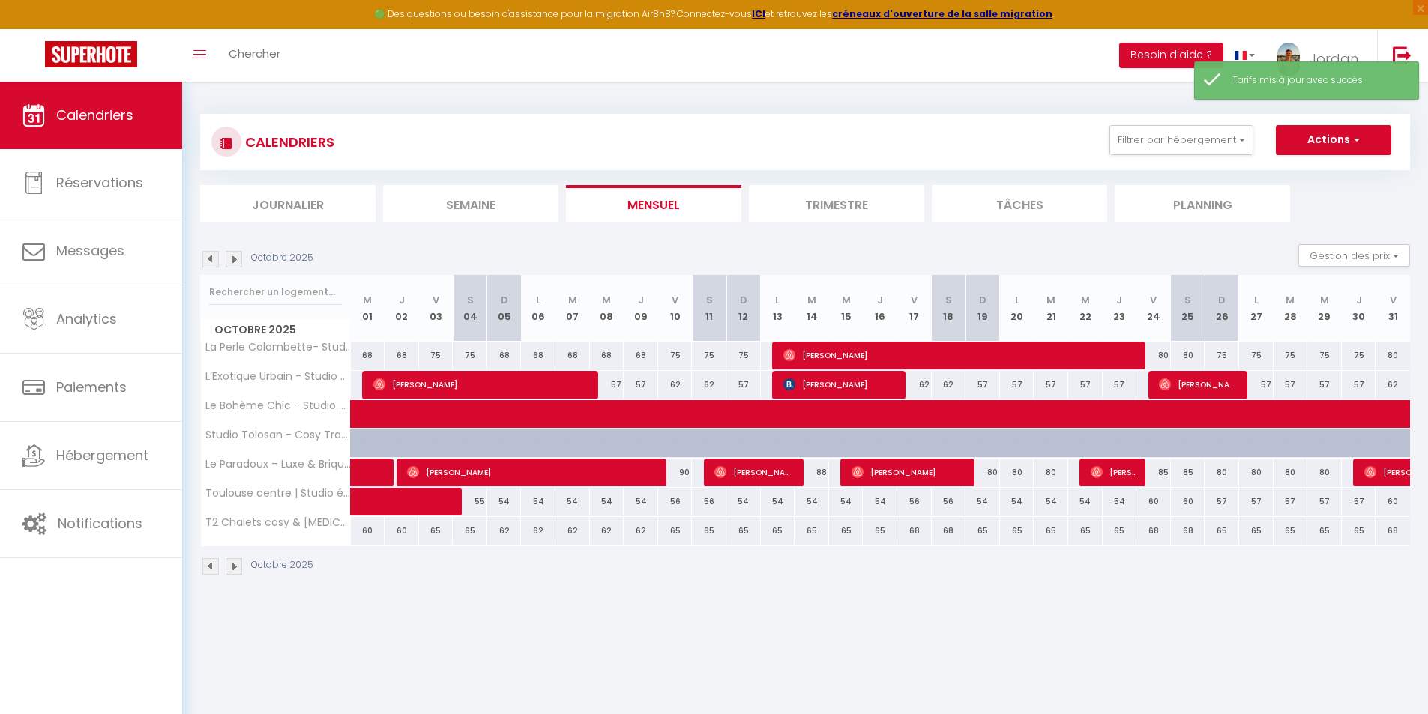
click at [436, 530] on div "65" at bounding box center [436, 531] width 34 height 28
type input "65"
type input "Ven 03 Octobre 2025"
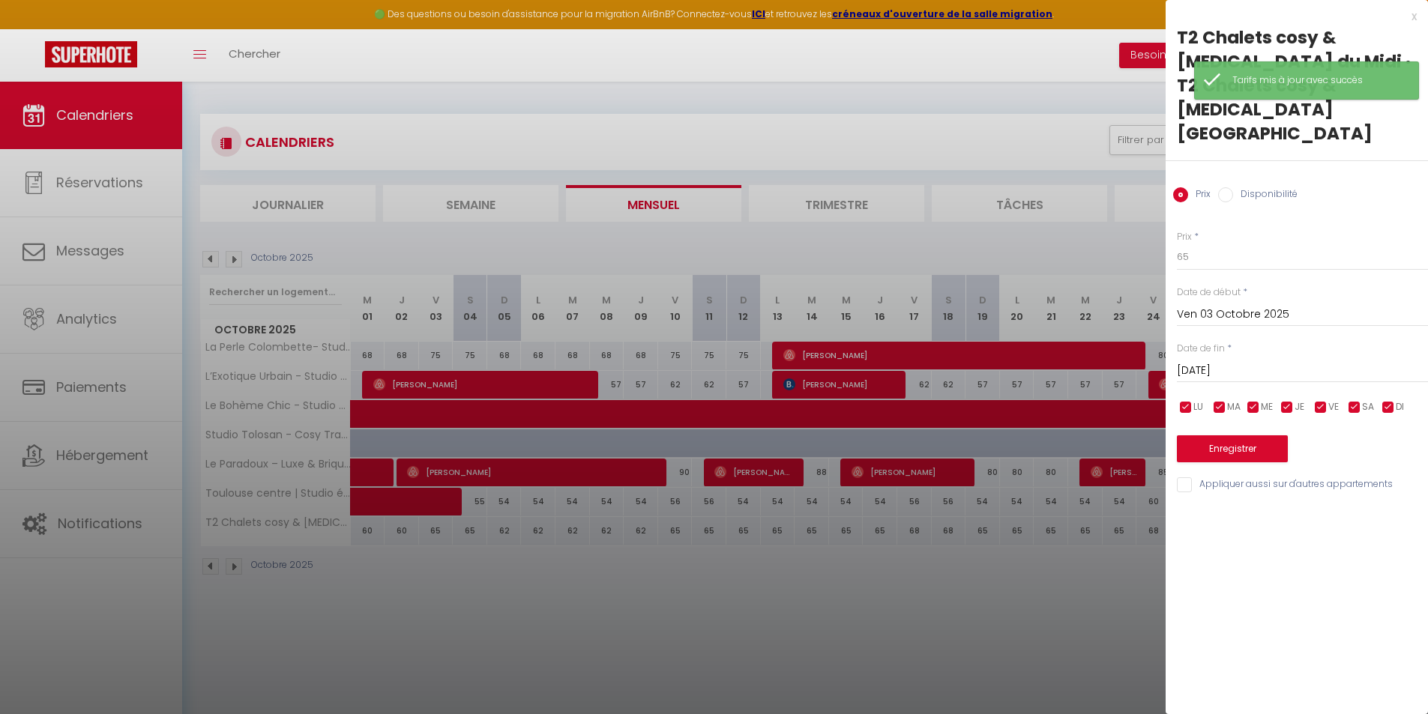
click at [1232, 361] on input "[DATE]" at bounding box center [1302, 370] width 251 height 19
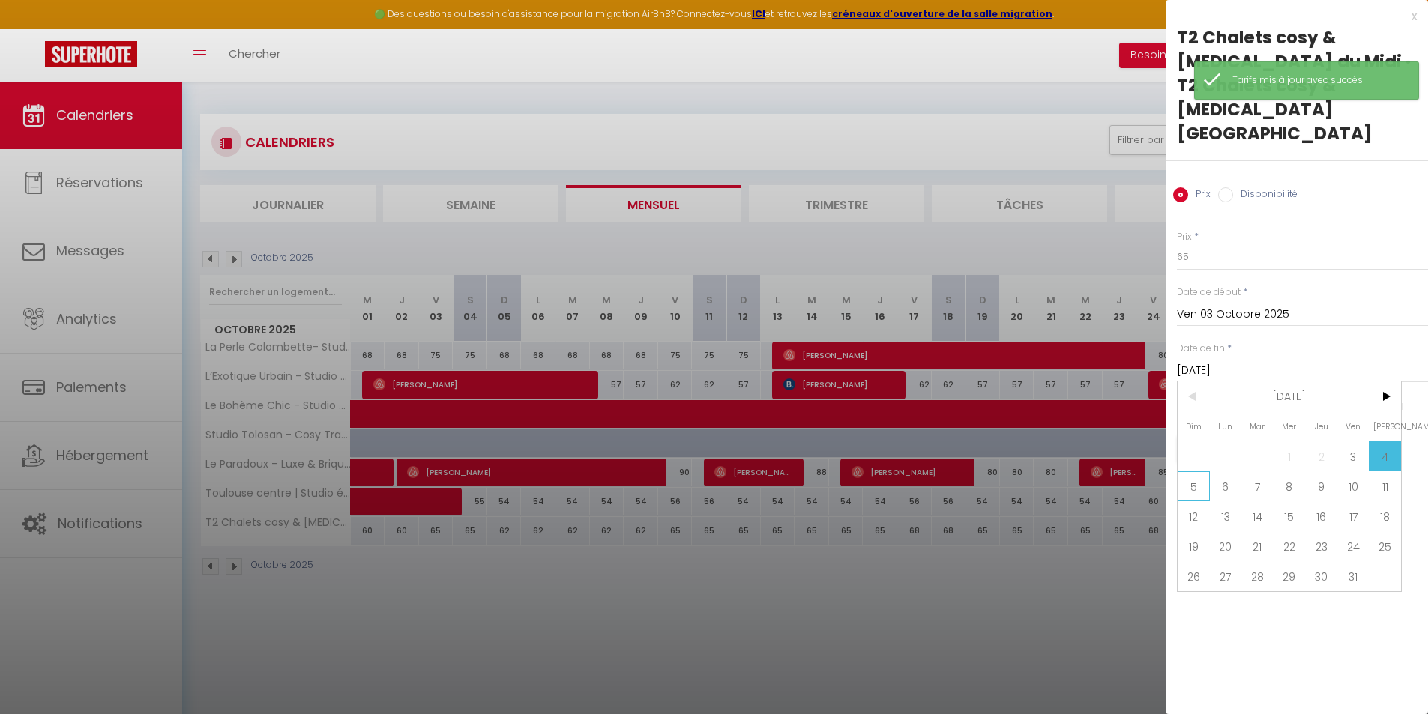
click at [1190, 471] on span "5" at bounding box center [1194, 486] width 32 height 30
type input "Dim 05 Octobre 2025"
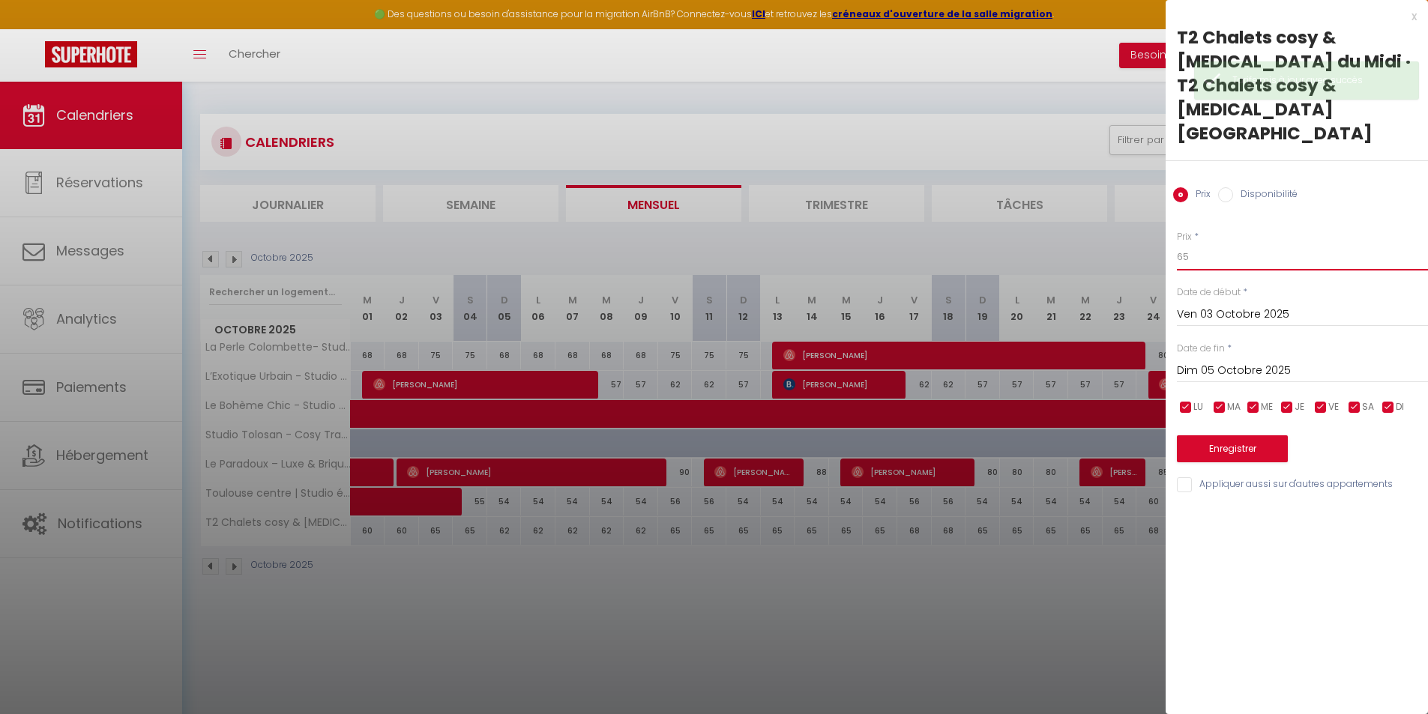
click at [1201, 244] on input "65" at bounding box center [1302, 257] width 251 height 27
type input "64"
click at [1238, 435] on button "Enregistrer" at bounding box center [1232, 448] width 111 height 27
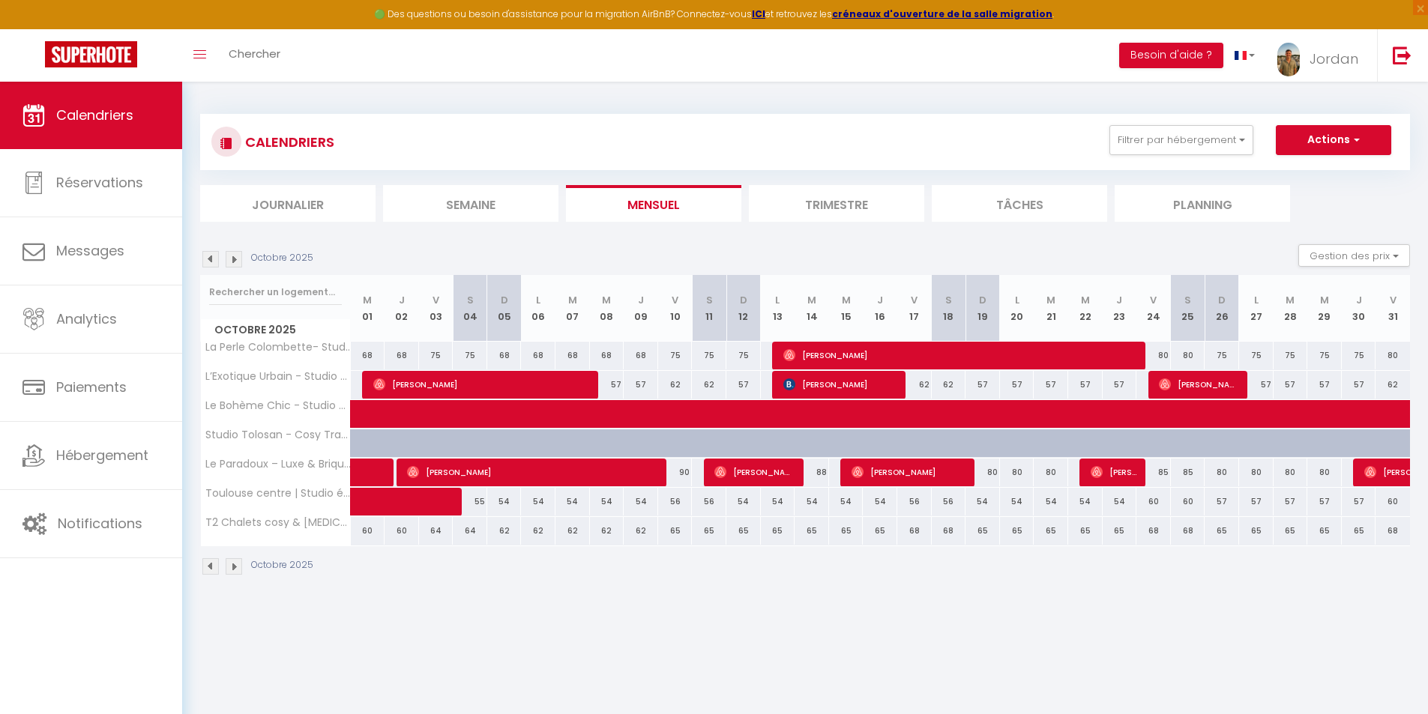
click at [208, 254] on img at bounding box center [210, 259] width 16 height 16
